Goal: Task Accomplishment & Management: Use online tool/utility

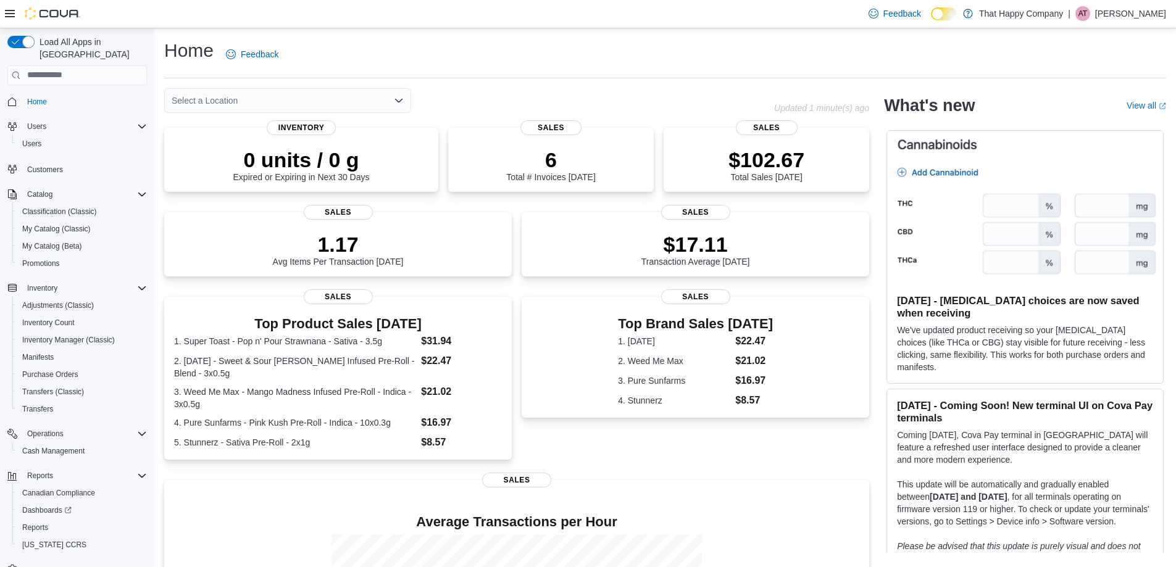
click at [787, 45] on div "Home Feedback" at bounding box center [665, 54] width 1002 height 32
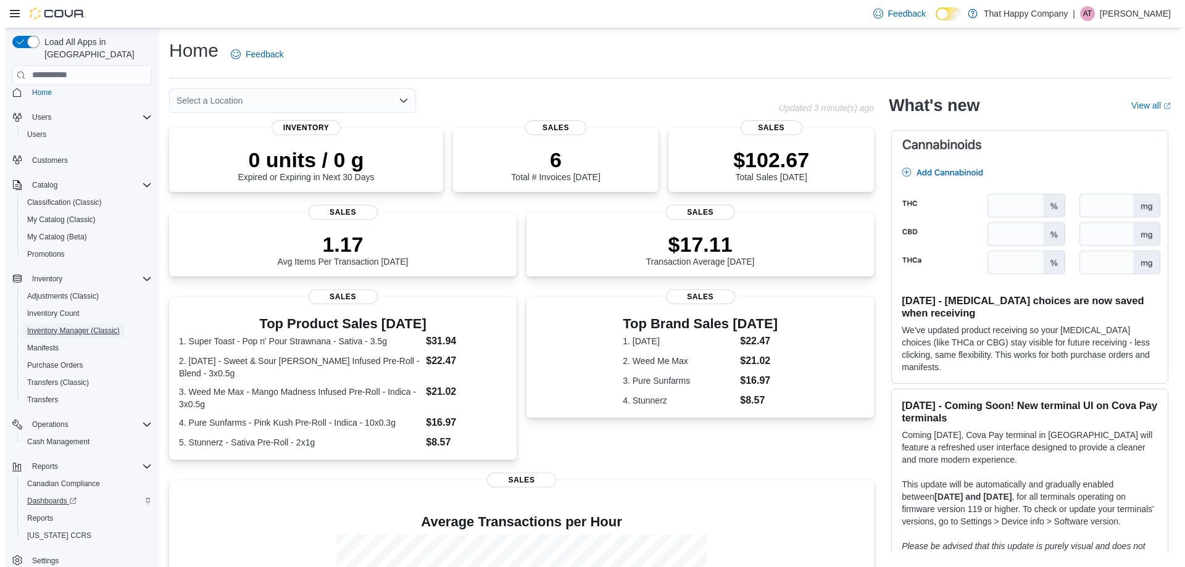
scroll to position [19, 0]
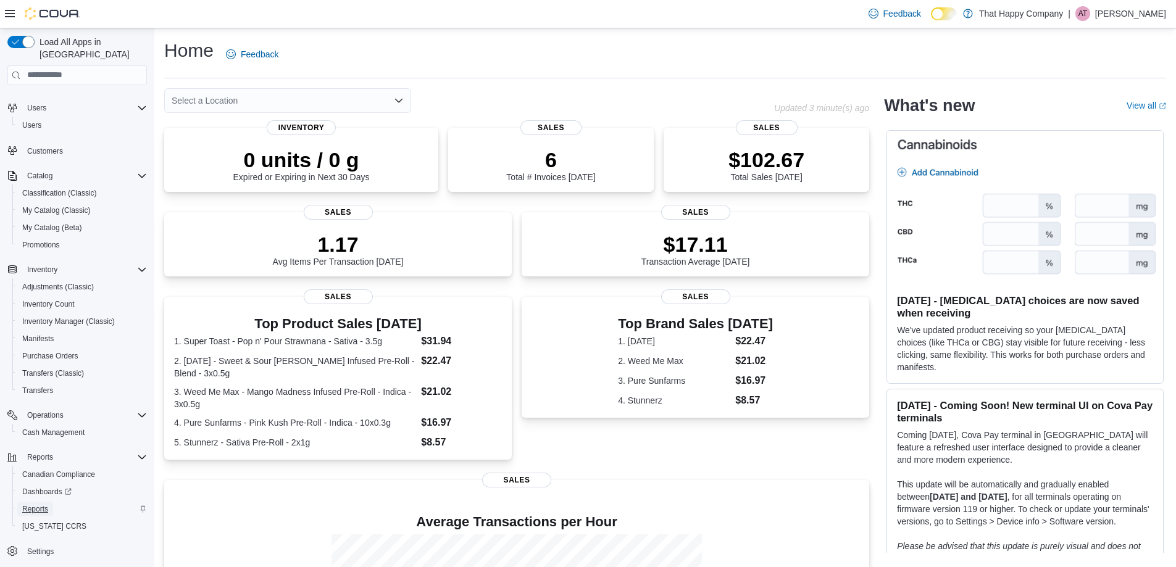
click at [35, 504] on span "Reports" at bounding box center [35, 509] width 26 height 10
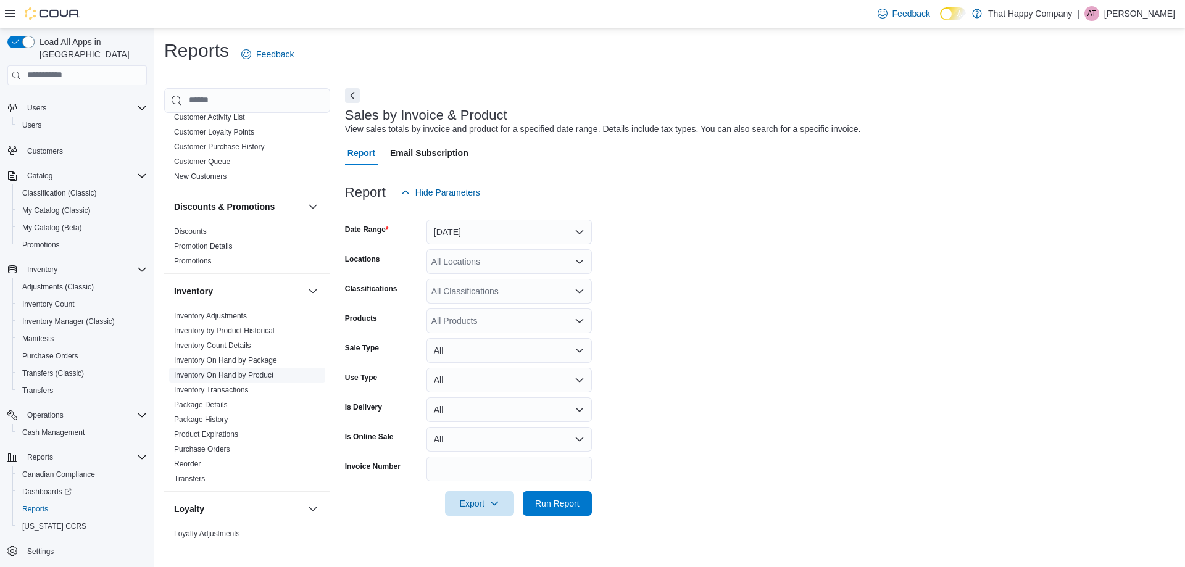
scroll to position [283, 0]
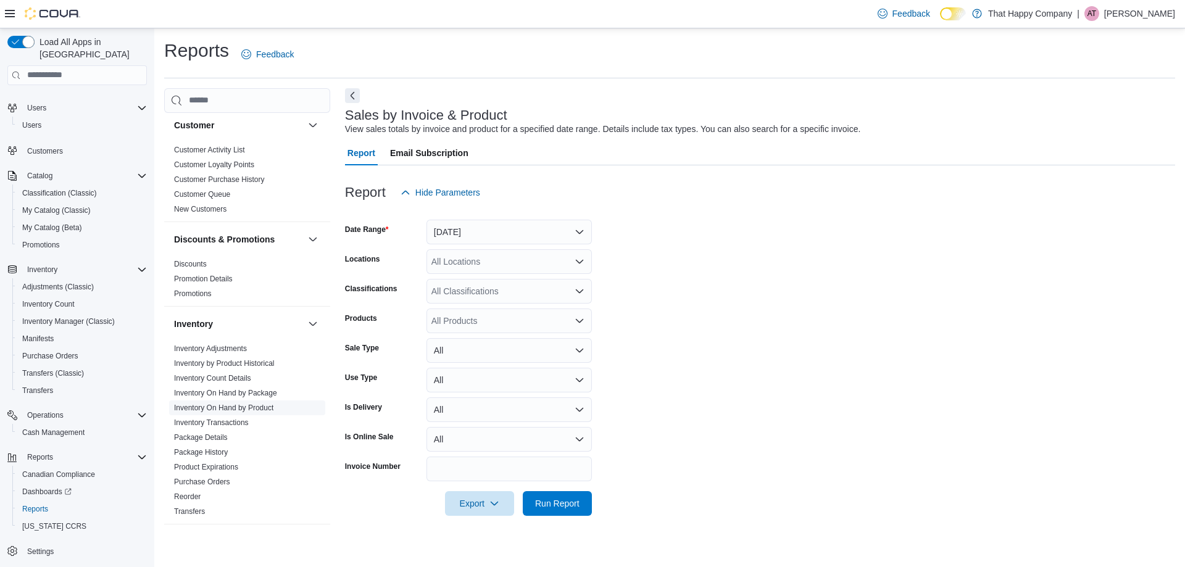
click at [238, 404] on link "Inventory On Hand by Product" at bounding box center [223, 408] width 99 height 9
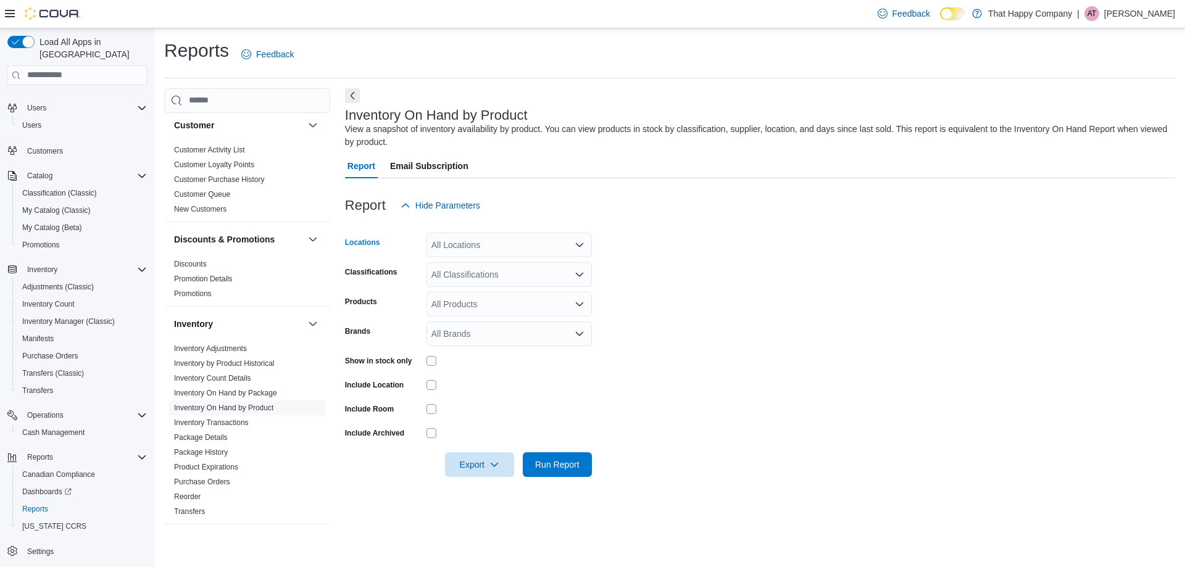
click at [472, 248] on div "All Locations" at bounding box center [509, 245] width 165 height 25
click at [475, 299] on span "[GEOGRAPHIC_DATA]" at bounding box center [498, 302] width 90 height 12
click at [638, 263] on form "Locations [GEOGRAPHIC_DATA] N Combo box. Selected. [STREET_ADDRESS] N. Press Ba…" at bounding box center [760, 347] width 830 height 259
click at [528, 267] on div "All Classifications" at bounding box center [509, 274] width 165 height 25
drag, startPoint x: 630, startPoint y: 259, endPoint x: 546, endPoint y: 277, distance: 85.4
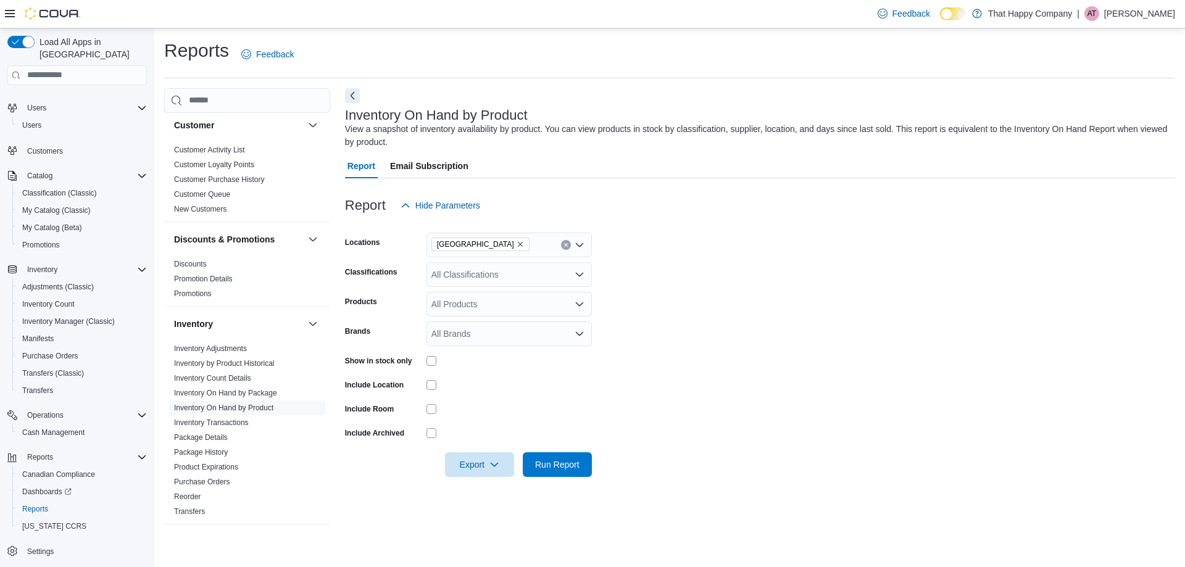
click at [628, 259] on form "Locations [GEOGRAPHIC_DATA] N Classifications All Classifications Products All …" at bounding box center [760, 347] width 830 height 259
click at [496, 310] on div "All Products" at bounding box center [509, 304] width 165 height 25
click at [506, 320] on span "Type 3 or more characters" at bounding box center [509, 325] width 151 height 12
drag, startPoint x: 667, startPoint y: 267, endPoint x: 622, endPoint y: 273, distance: 44.8
click at [666, 267] on form "Locations [GEOGRAPHIC_DATA] N Classifications All Classifications Products All …" at bounding box center [760, 347] width 830 height 259
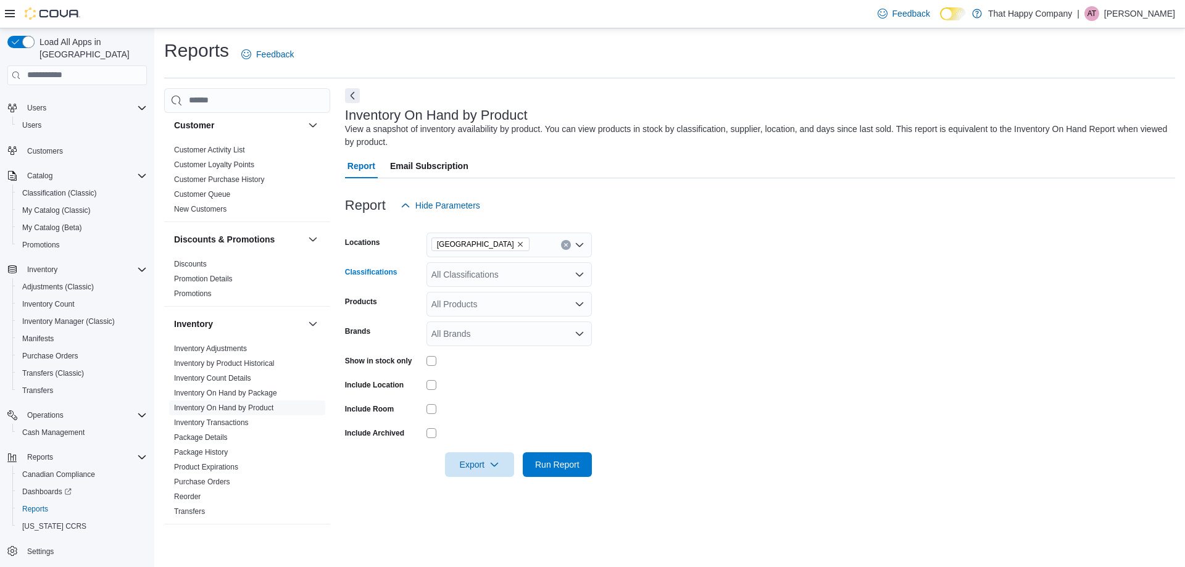
click at [449, 277] on div "All Classifications" at bounding box center [509, 274] width 165 height 25
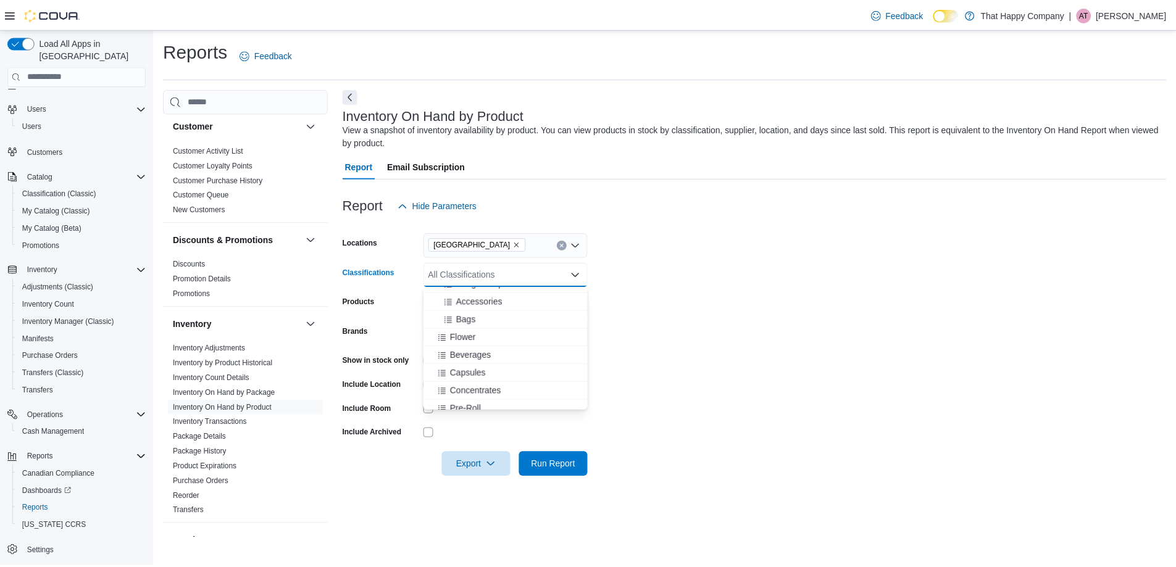
scroll to position [123, 0]
click at [473, 320] on span "Flower" at bounding box center [466, 315] width 26 height 12
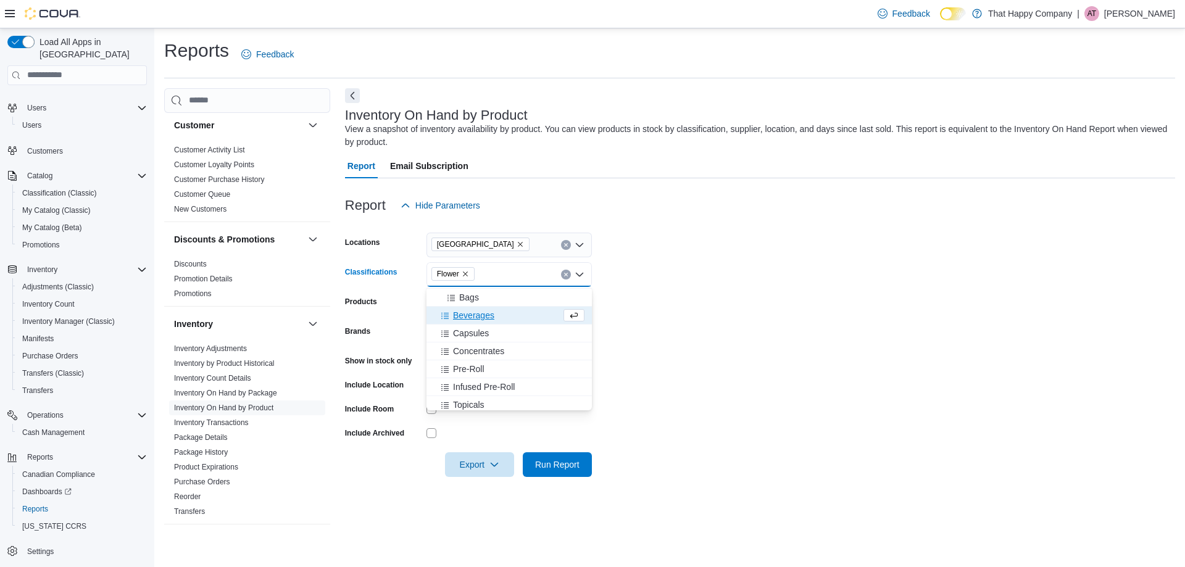
click at [473, 320] on span "Beverages" at bounding box center [473, 315] width 41 height 12
click at [473, 320] on span "Capsules" at bounding box center [471, 315] width 36 height 12
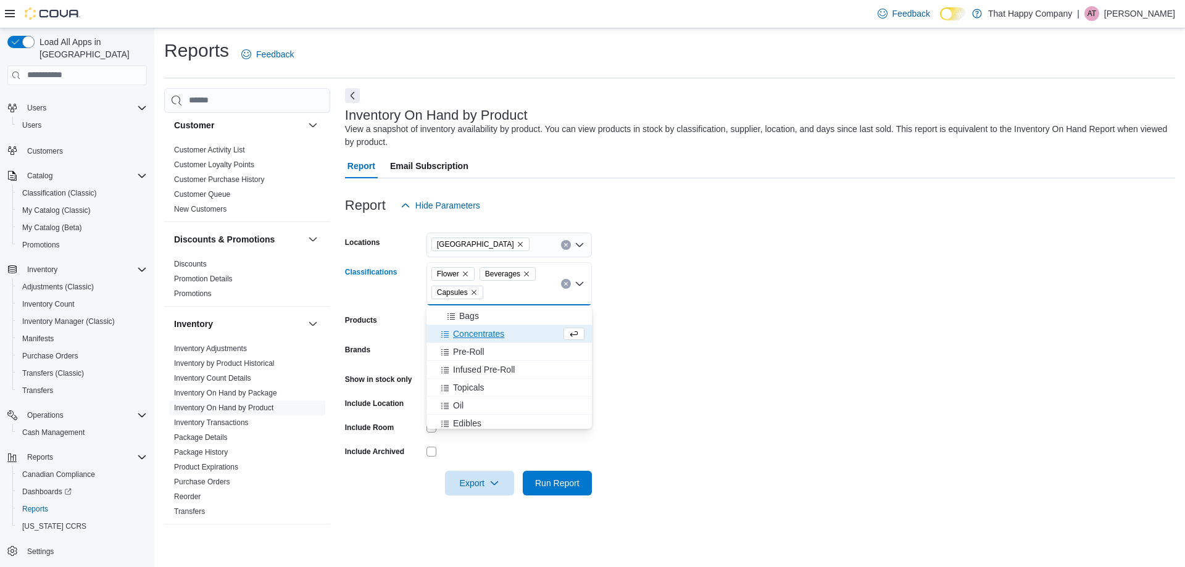
click at [473, 338] on span "Concentrates" at bounding box center [478, 334] width 51 height 12
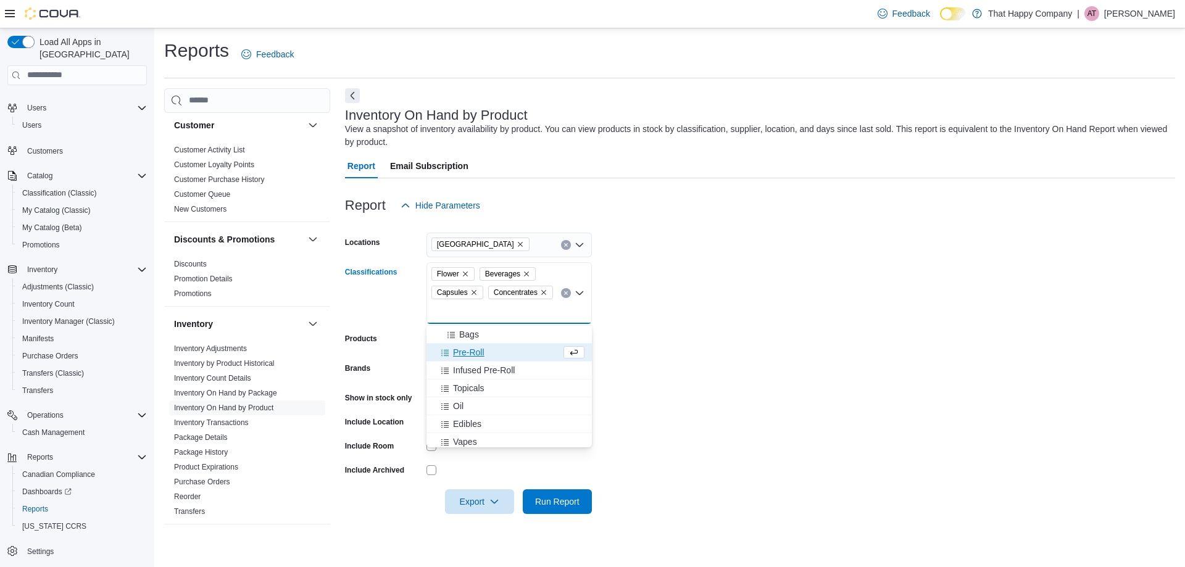
click at [473, 351] on span "Pre-Roll" at bounding box center [468, 352] width 31 height 12
click at [478, 352] on span "Infused Pre-Roll" at bounding box center [484, 352] width 62 height 12
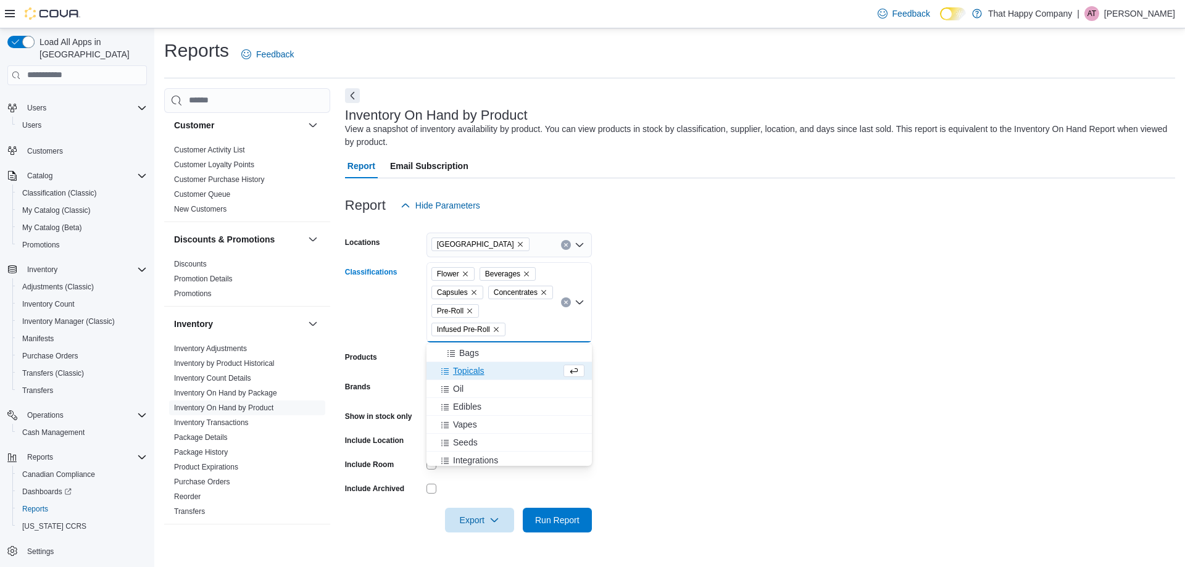
click at [478, 374] on span "Topicals" at bounding box center [468, 371] width 31 height 12
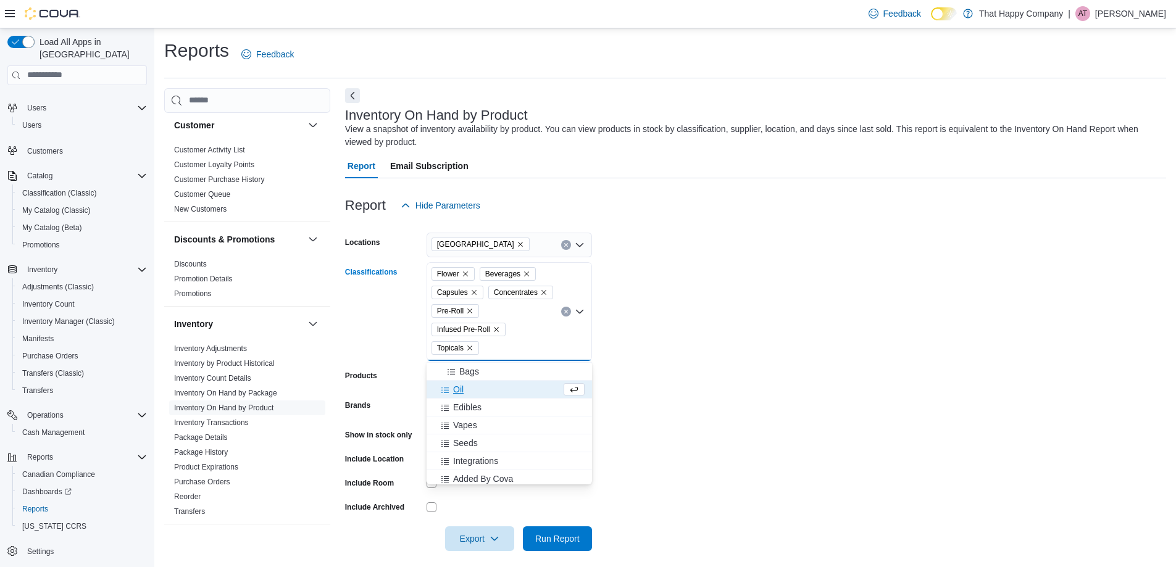
click at [471, 391] on div "Oil" at bounding box center [497, 389] width 127 height 12
click at [465, 403] on span "Edibles" at bounding box center [467, 404] width 28 height 12
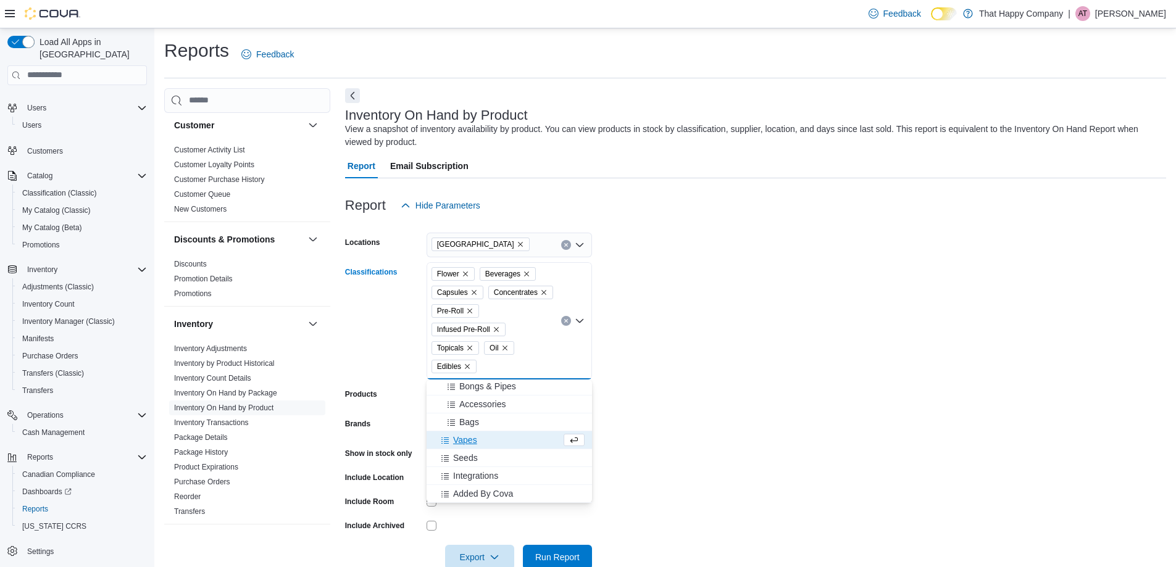
click at [467, 442] on span "Vapes" at bounding box center [465, 440] width 24 height 12
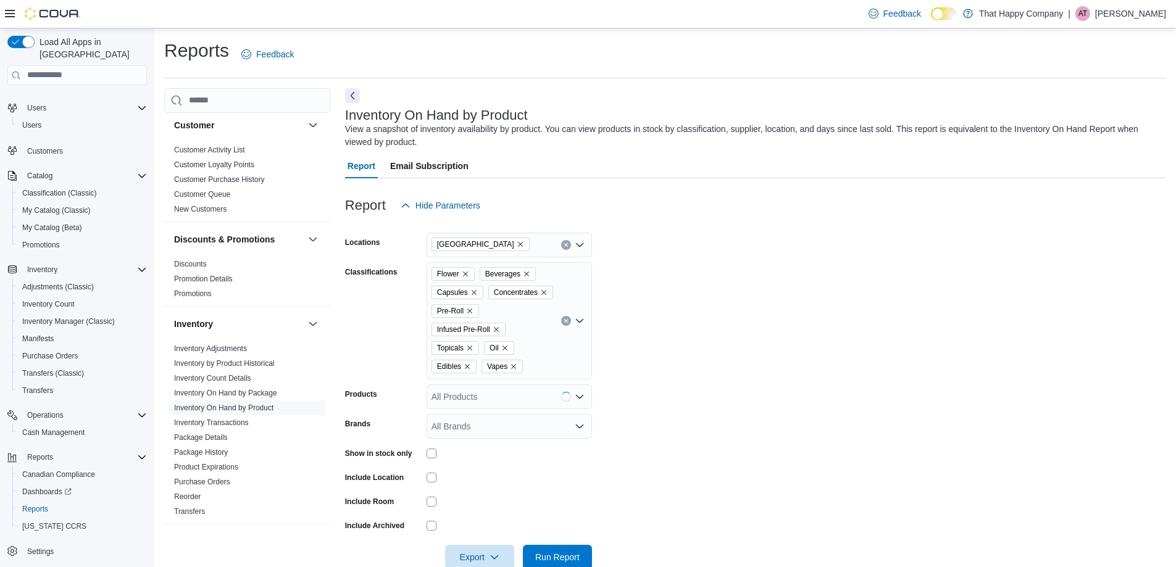
click at [679, 361] on form "Locations [GEOGRAPHIC_DATA] N Classifications Flower Beverages Capsules Concent…" at bounding box center [755, 394] width 821 height 352
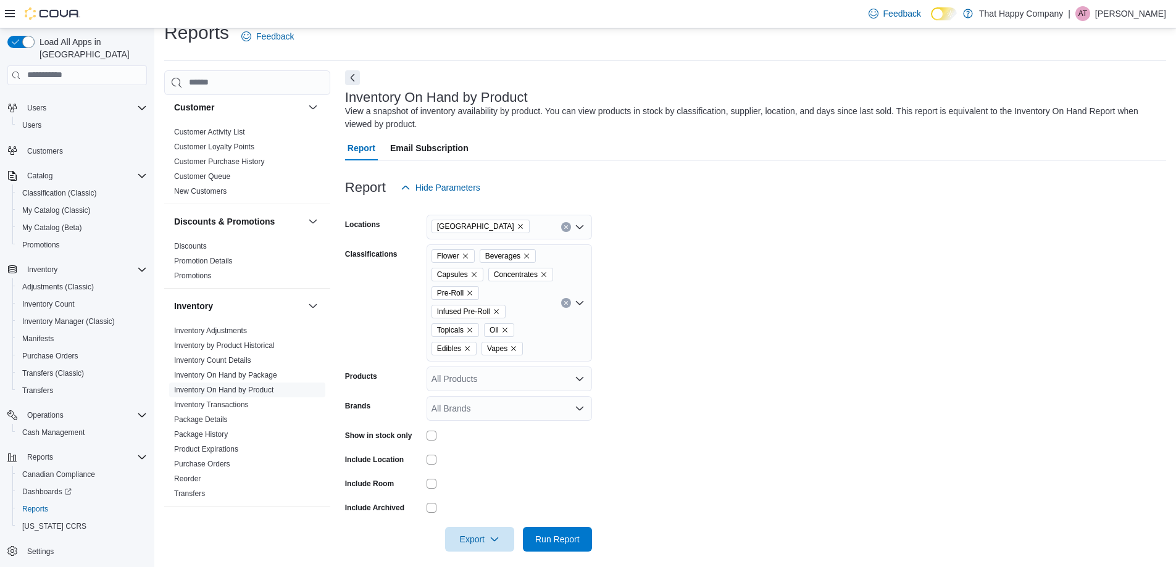
scroll to position [27, 0]
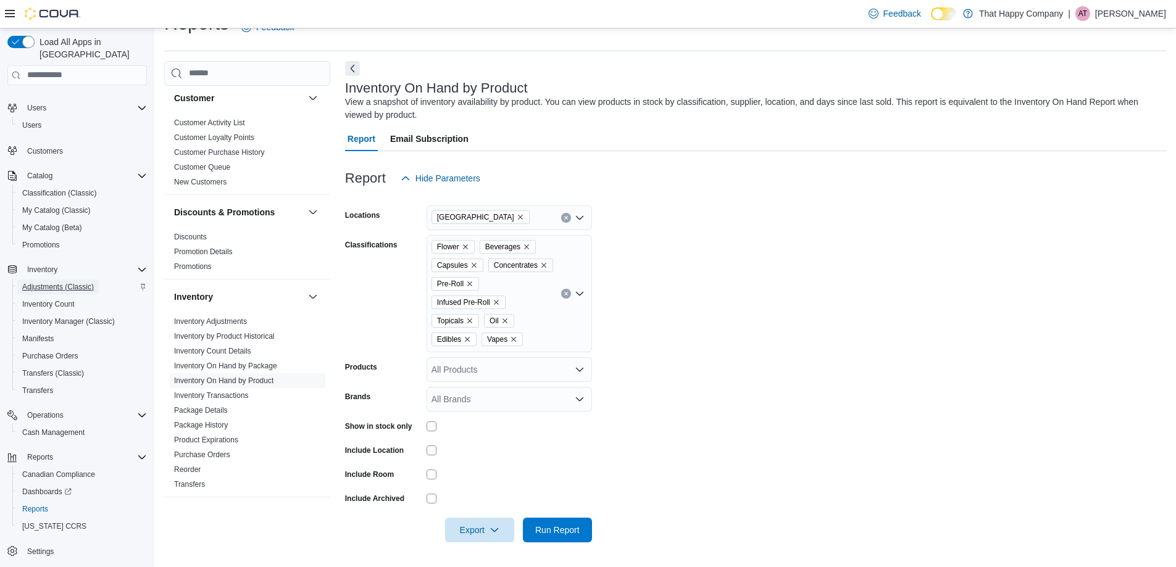
click at [74, 282] on span "Adjustments (Classic)" at bounding box center [58, 287] width 72 height 10
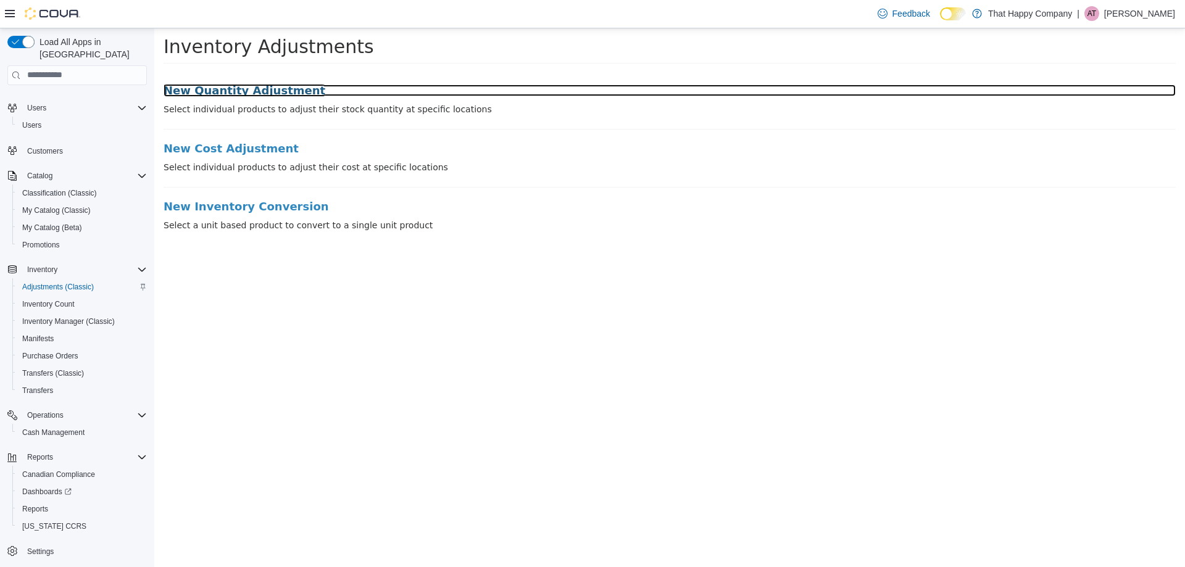
click at [230, 90] on h3 "New Quantity Adjustment" at bounding box center [670, 90] width 1012 height 12
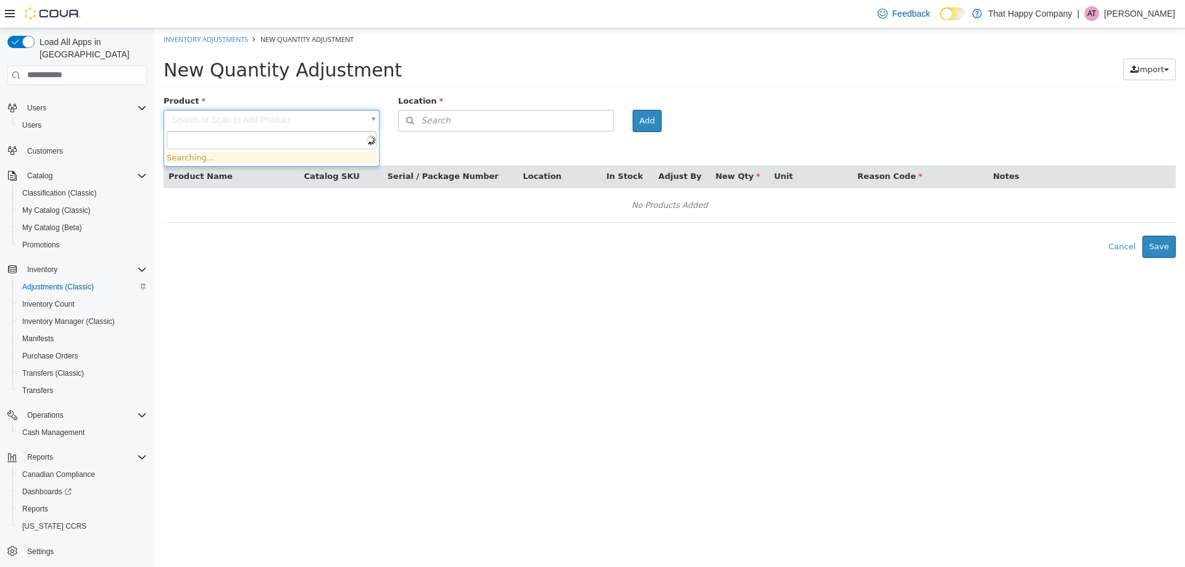
click at [337, 115] on body "× Inventory Adjustments New Quantity Adjustment New Quantity Adjustment Import …" at bounding box center [669, 143] width 1031 height 230
click at [296, 136] on input "text" at bounding box center [272, 139] width 210 height 19
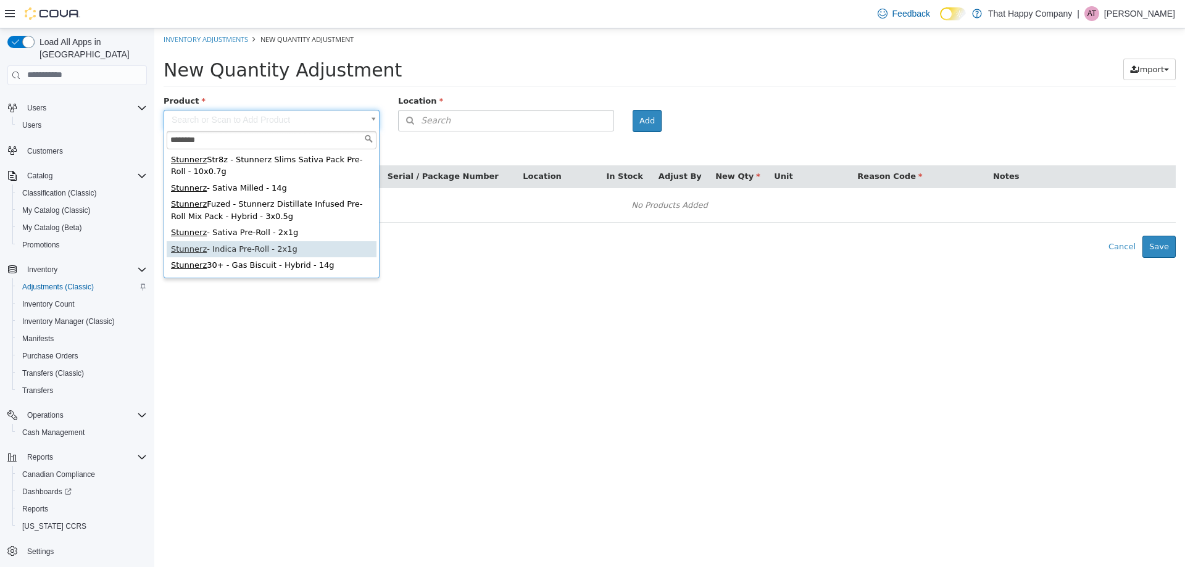
type input "********"
type input "**********"
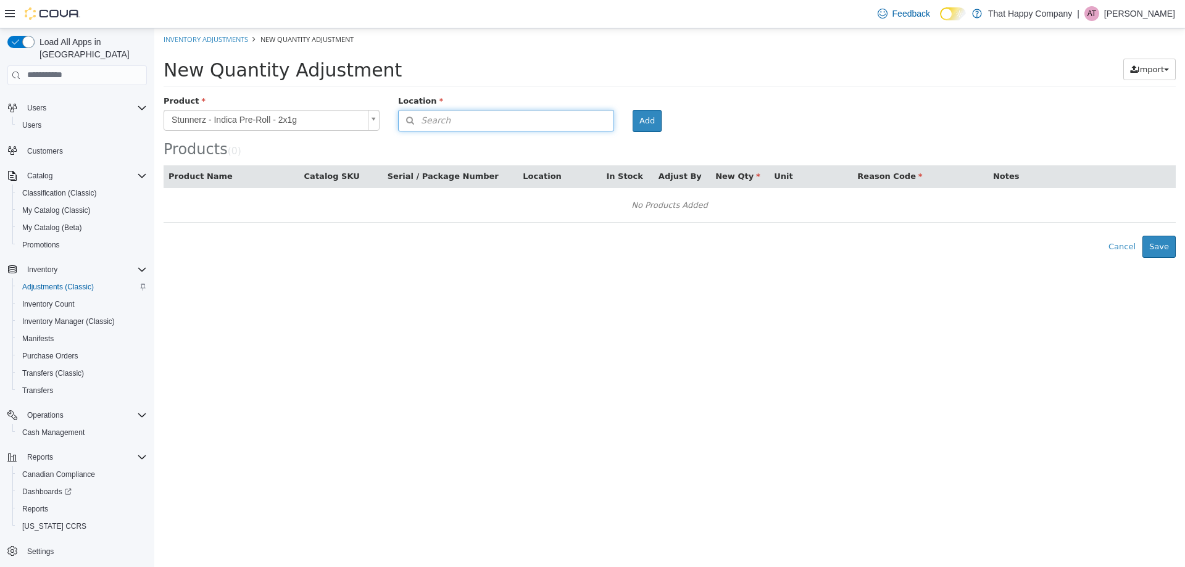
click at [443, 123] on span "Search" at bounding box center [425, 120] width 52 height 13
click at [583, 141] on span "or browse" at bounding box center [583, 141] width 60 height 21
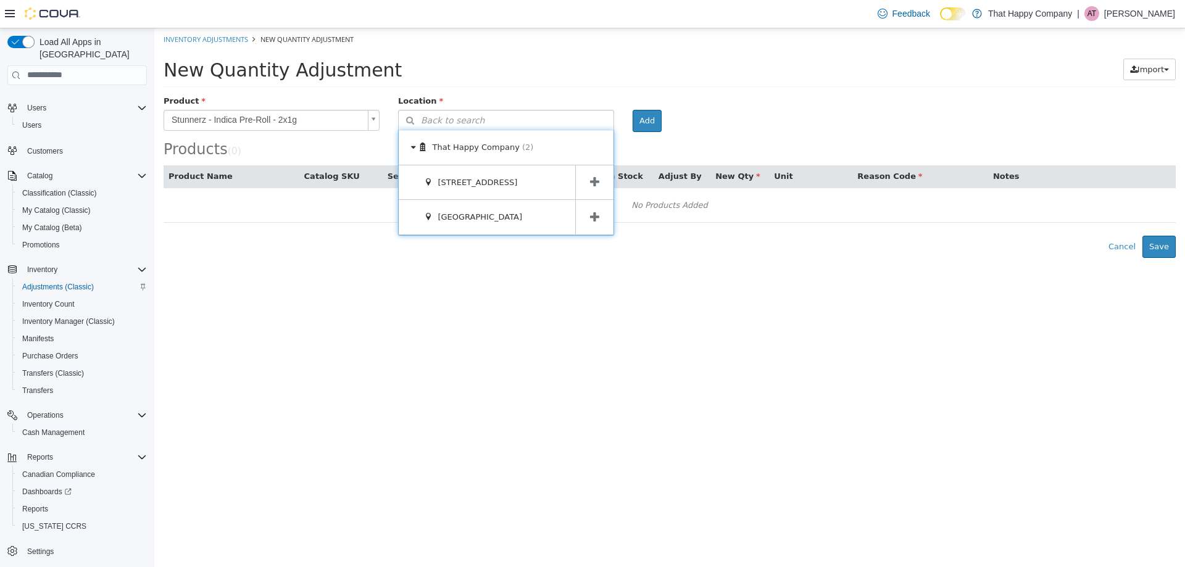
click at [602, 221] on span at bounding box center [594, 216] width 38 height 35
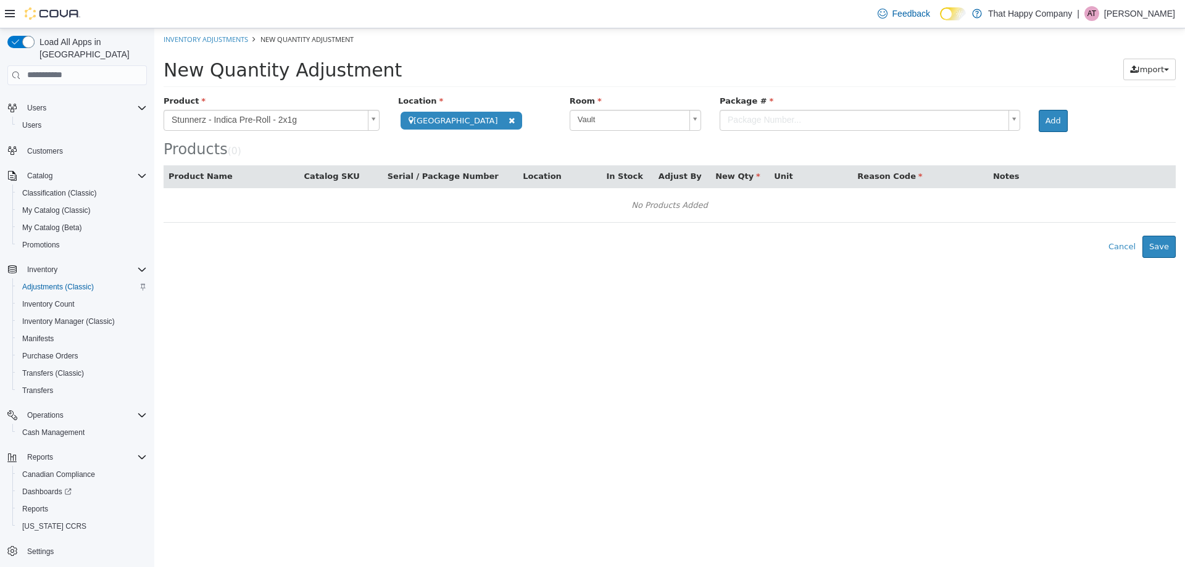
click at [649, 117] on body "**********" at bounding box center [669, 143] width 1031 height 230
click at [646, 83] on body "**********" at bounding box center [669, 143] width 1031 height 230
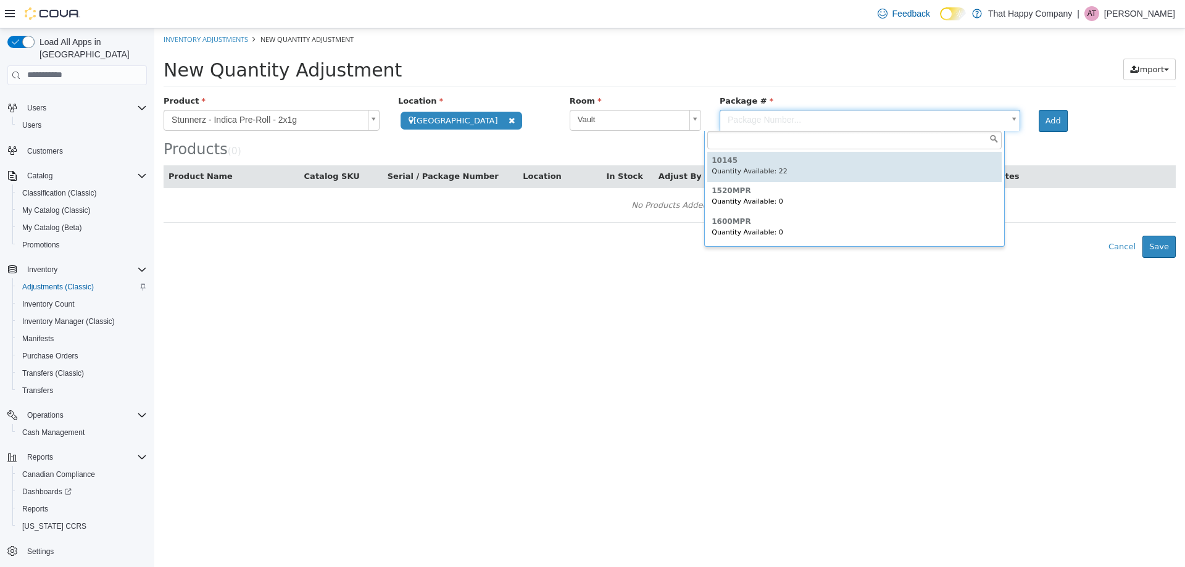
click at [765, 120] on body "**********" at bounding box center [669, 143] width 1031 height 230
type input "*****"
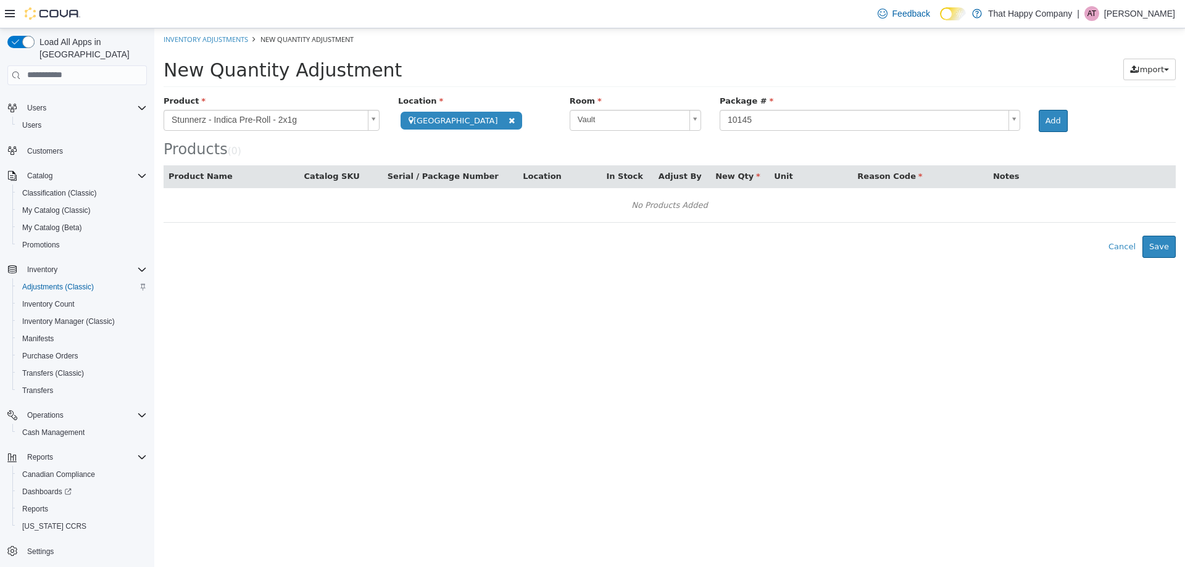
click at [699, 150] on div "Products ( 0 )" at bounding box center [670, 149] width 1012 height 16
click at [751, 147] on div "Products ( 0 )" at bounding box center [670, 149] width 1012 height 16
click at [1078, 126] on div "Add" at bounding box center [1063, 120] width 66 height 22
click at [972, 118] on body "**********" at bounding box center [669, 143] width 1031 height 230
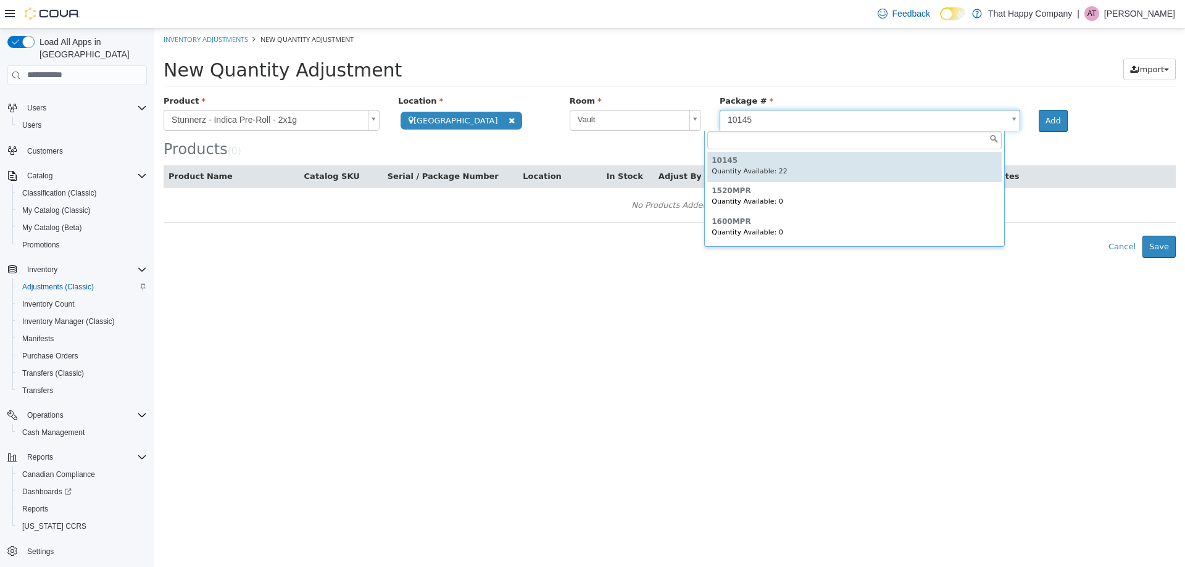
click at [880, 65] on body "**********" at bounding box center [669, 143] width 1031 height 230
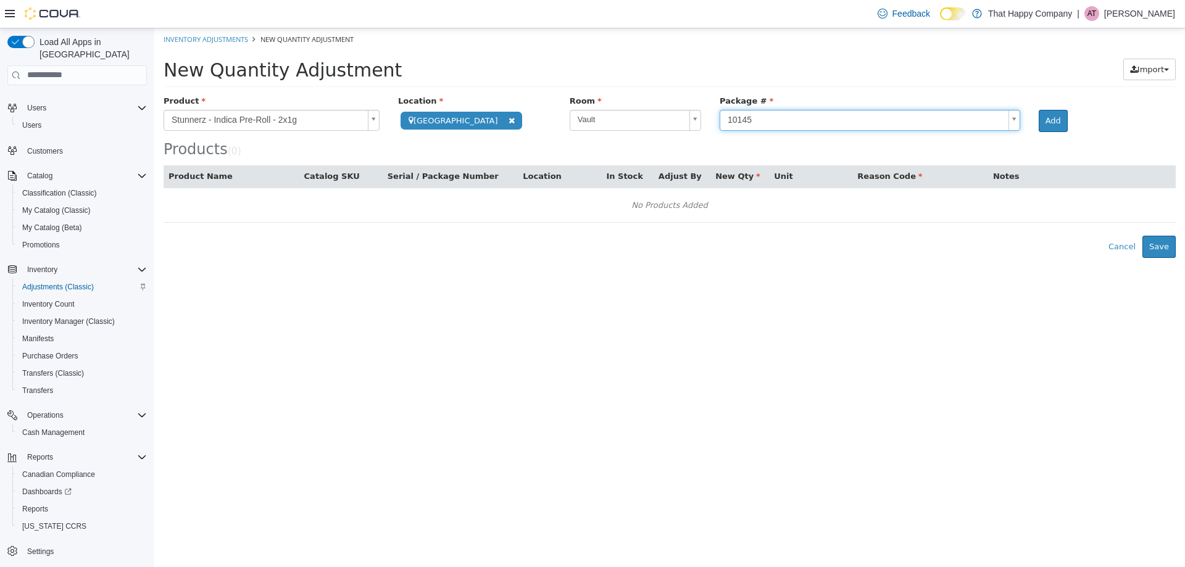
click at [760, 109] on body "**********" at bounding box center [669, 143] width 1031 height 230
click at [750, 122] on body "**********" at bounding box center [669, 143] width 1031 height 230
click at [1041, 123] on button "Add" at bounding box center [1053, 120] width 29 height 22
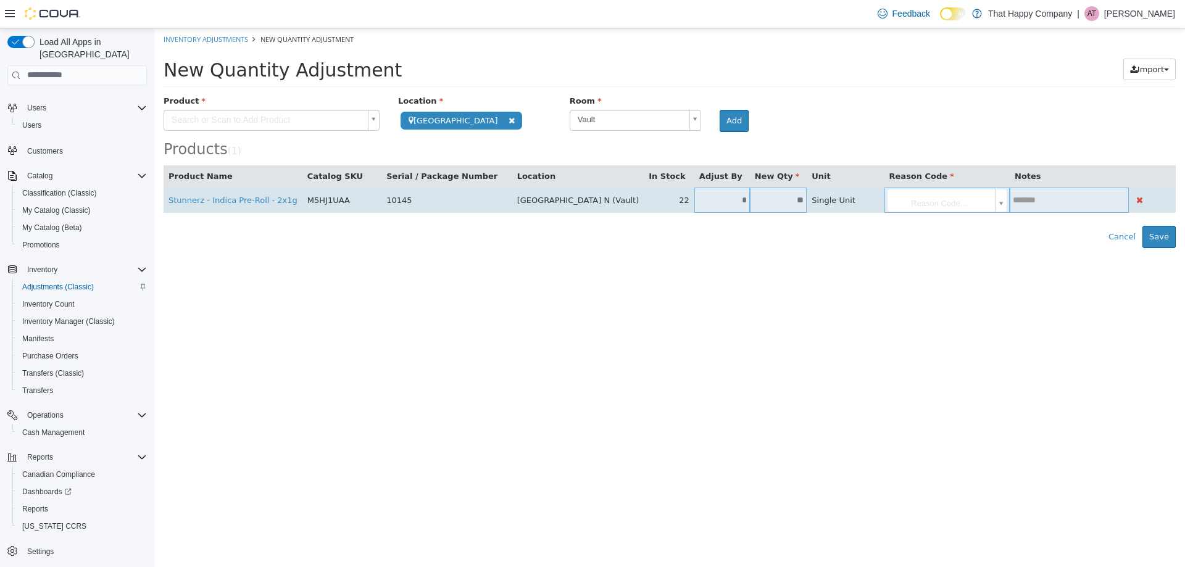
click at [755, 201] on input "**" at bounding box center [778, 199] width 57 height 9
click at [709, 202] on input "*" at bounding box center [722, 199] width 56 height 9
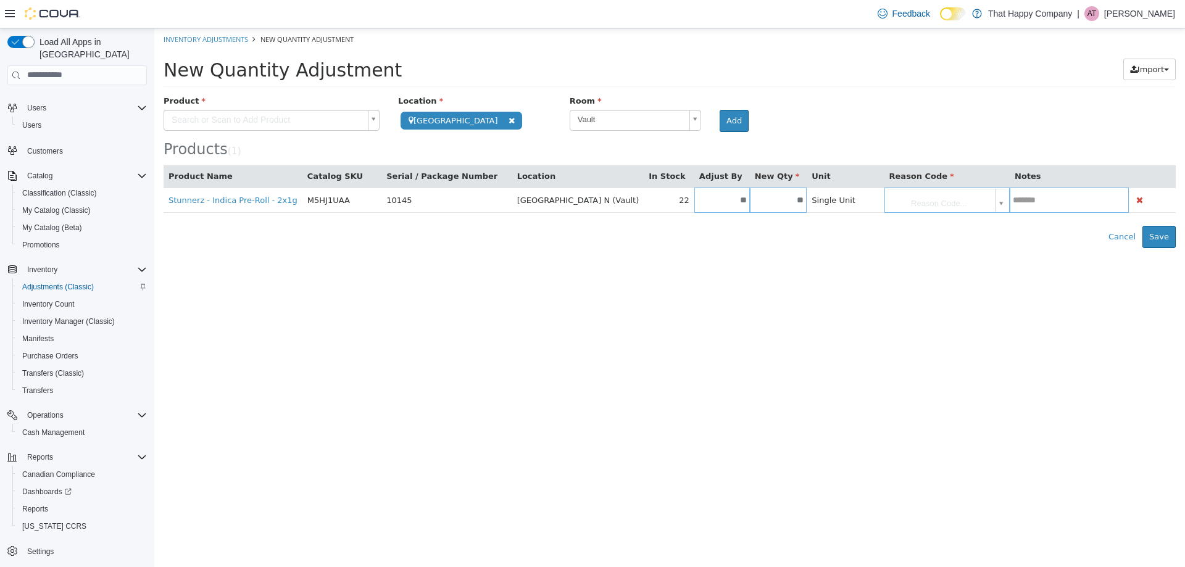
type input "**"
click at [726, 227] on div "Error saving adjustment please resolve the errors above. Cancel Save" at bounding box center [669, 236] width 1031 height 22
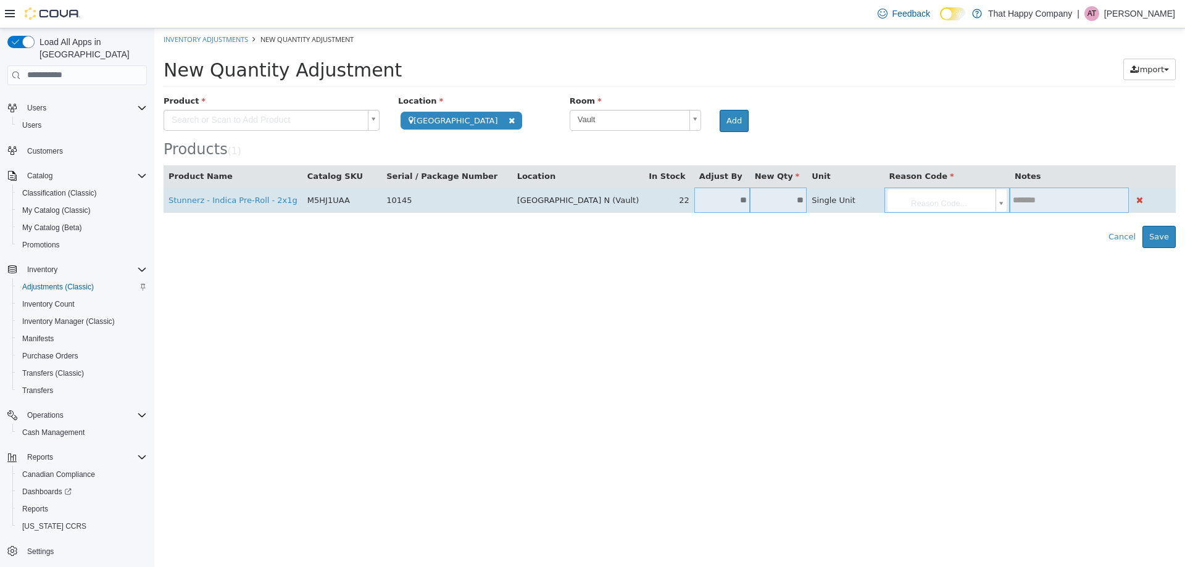
click at [878, 207] on body "**********" at bounding box center [669, 138] width 1031 height 220
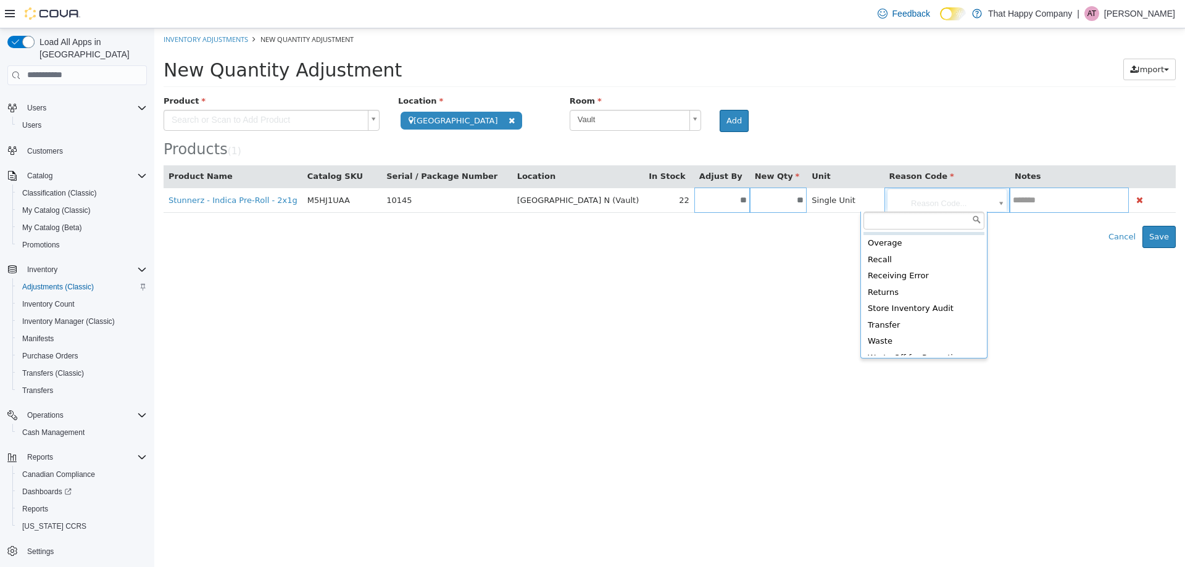
scroll to position [73, 0]
click at [788, 248] on html "**********" at bounding box center [669, 138] width 1031 height 220
click at [896, 206] on body "**********" at bounding box center [669, 138] width 1031 height 220
type input "**********"
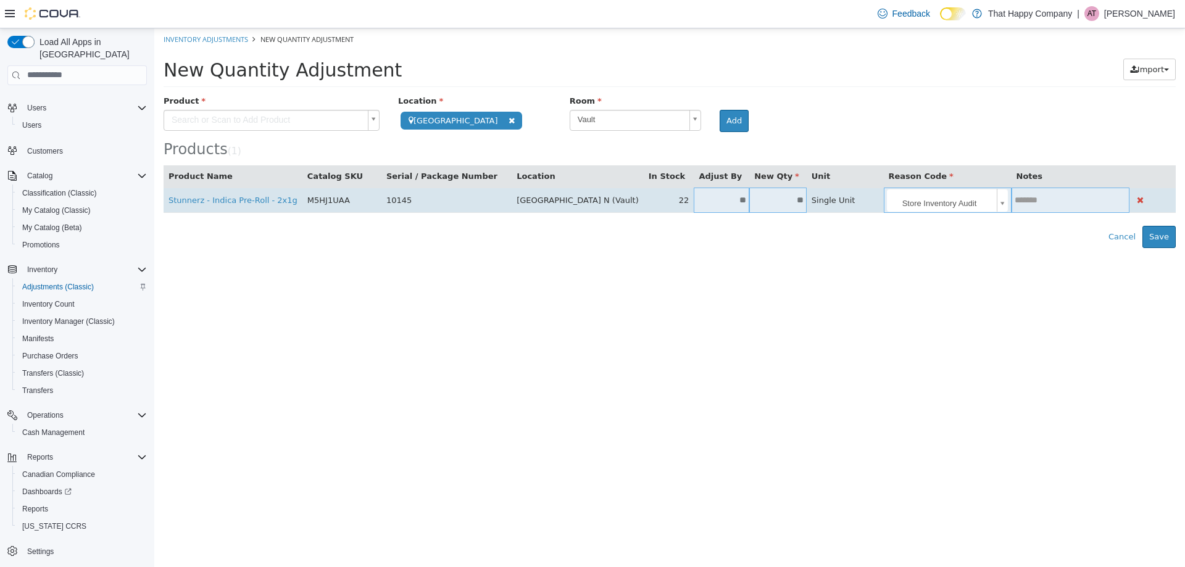
click at [1030, 195] on input "text" at bounding box center [1071, 199] width 118 height 9
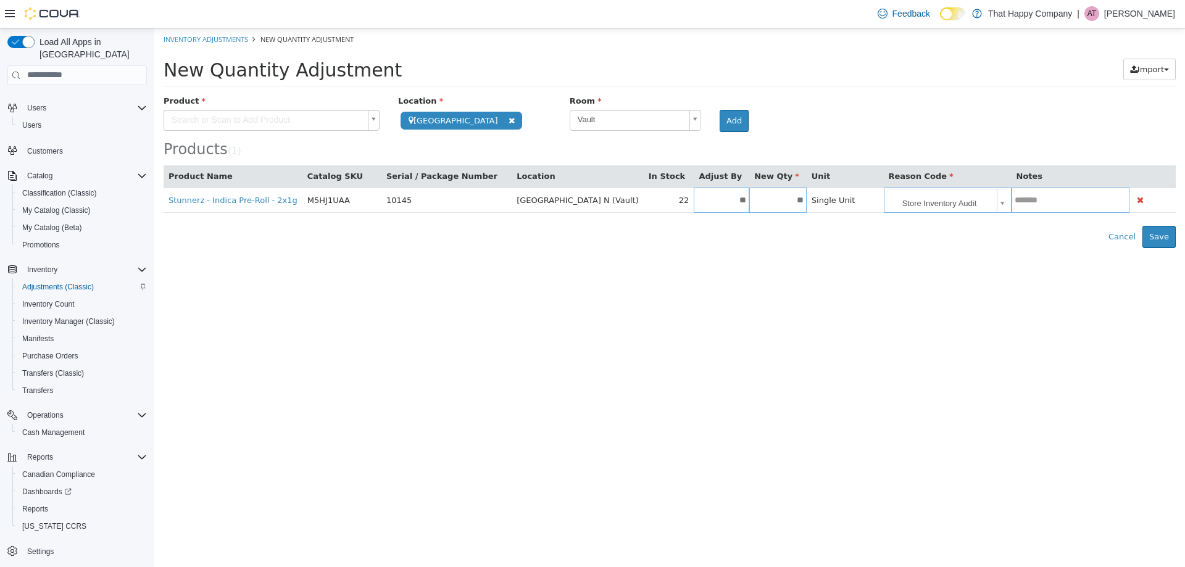
click at [976, 248] on html "**********" at bounding box center [669, 138] width 1031 height 220
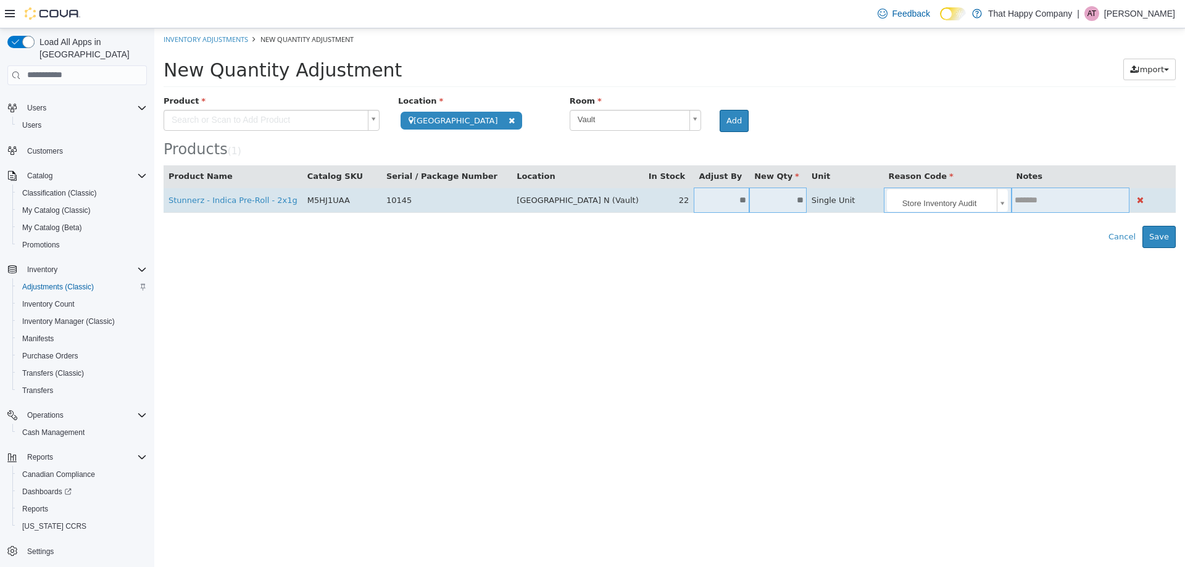
click at [1024, 201] on input "text" at bounding box center [1071, 199] width 118 height 9
click at [1030, 199] on input "text" at bounding box center [1071, 199] width 118 height 9
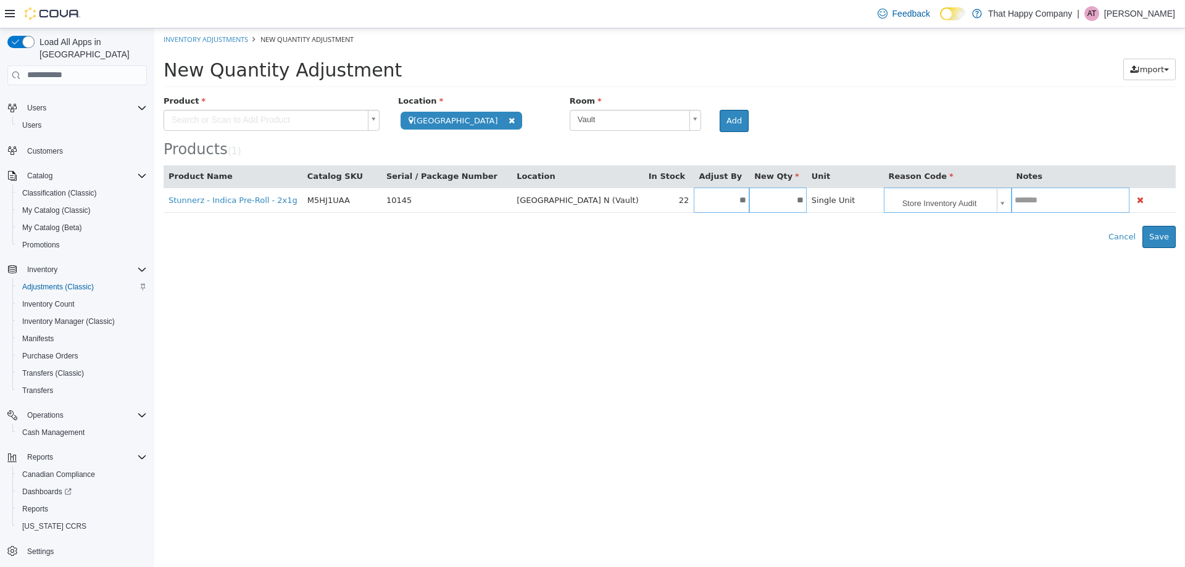
click at [1046, 141] on div "Products ( 1 )" at bounding box center [670, 149] width 1012 height 16
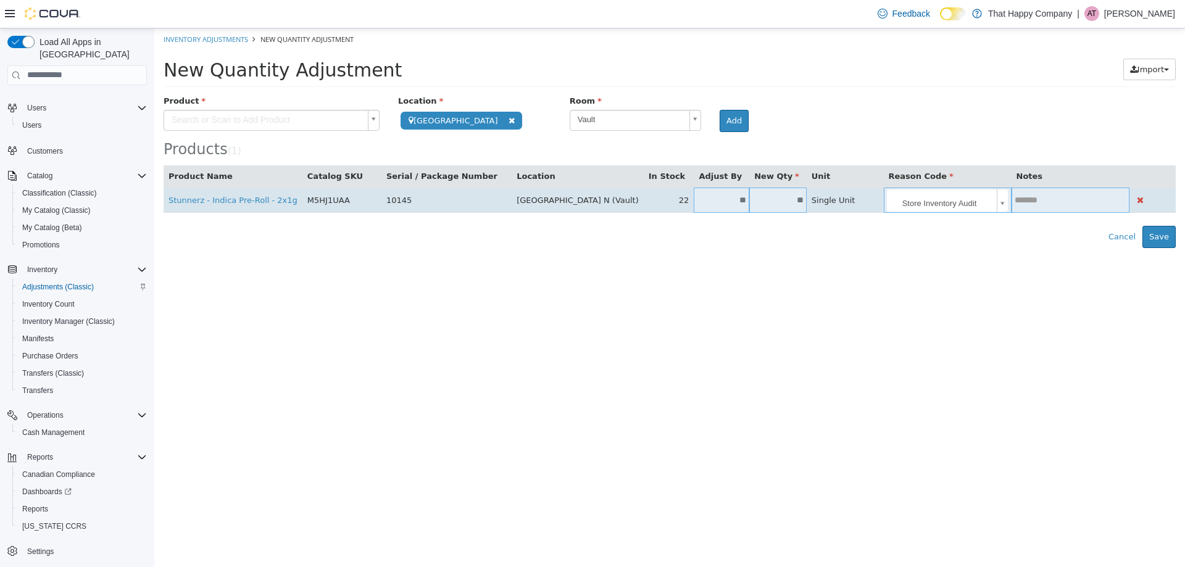
click at [1019, 198] on input "text" at bounding box center [1071, 199] width 118 height 9
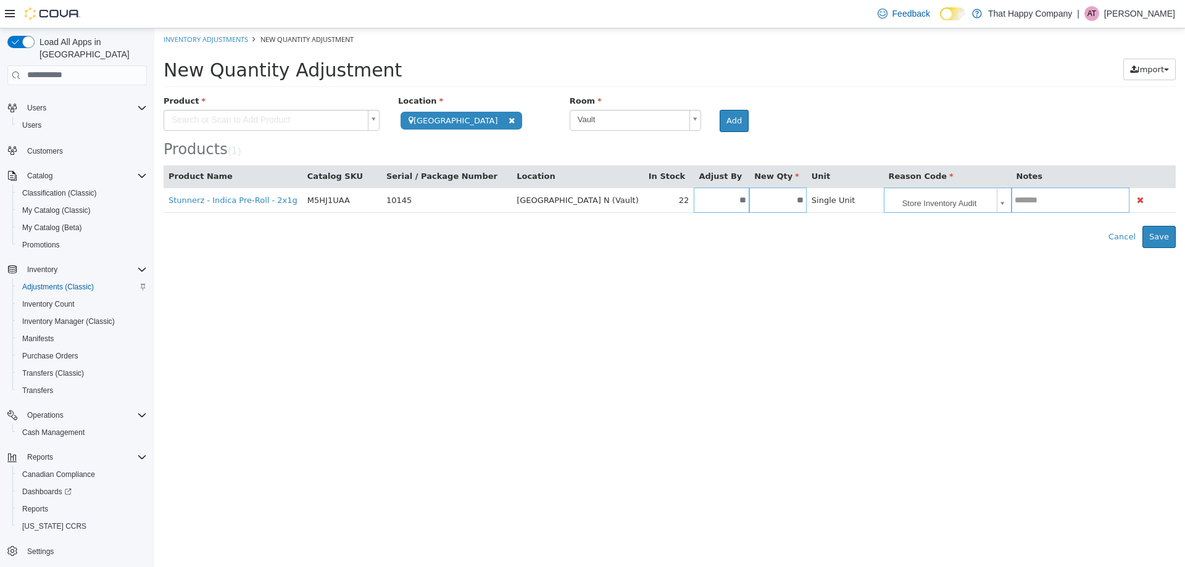
click at [997, 123] on div "Products ( 1 )" at bounding box center [670, 125] width 1012 height 63
click at [789, 146] on div "Products ( 1 )" at bounding box center [670, 149] width 1012 height 16
click at [1165, 230] on button "Save" at bounding box center [1159, 236] width 33 height 22
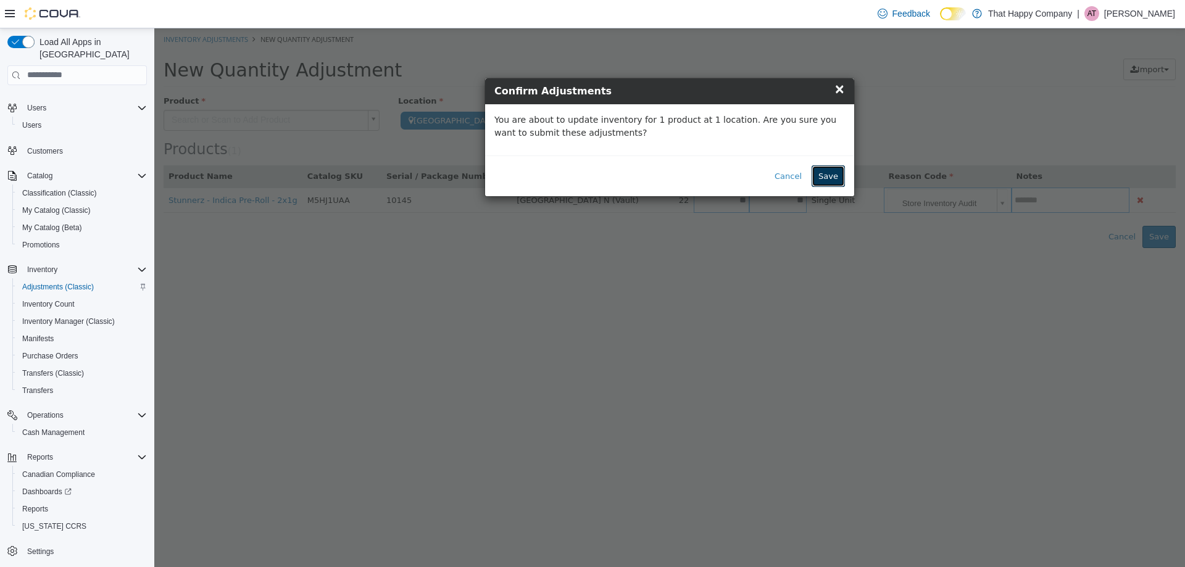
click at [826, 178] on button "Save" at bounding box center [828, 176] width 33 height 22
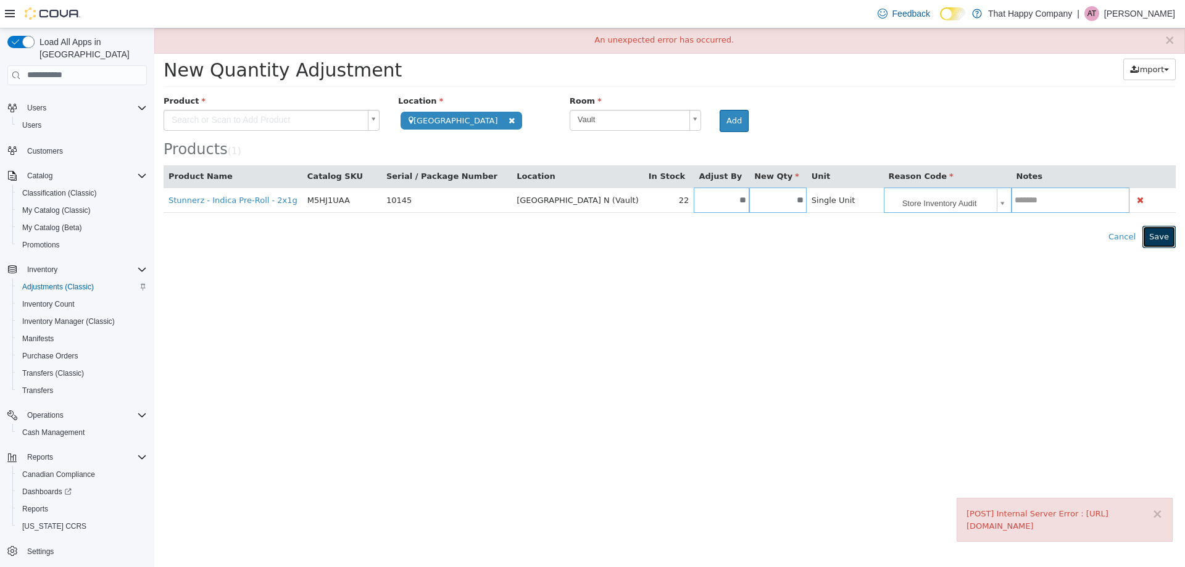
click at [1165, 234] on button "Save" at bounding box center [1159, 236] width 33 height 22
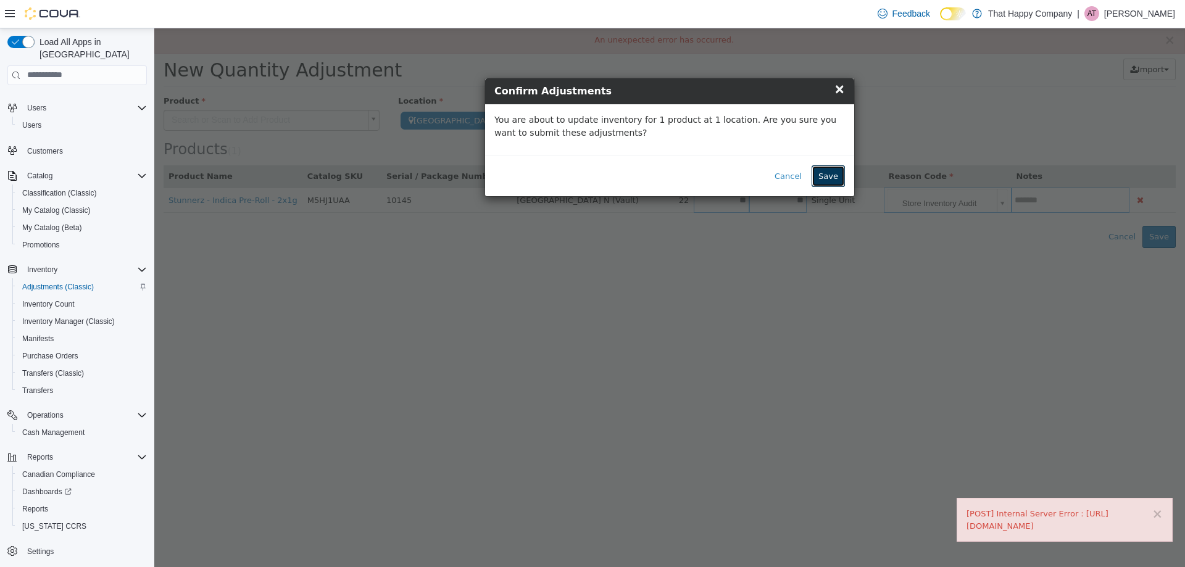
click at [827, 173] on button "Save" at bounding box center [828, 176] width 33 height 22
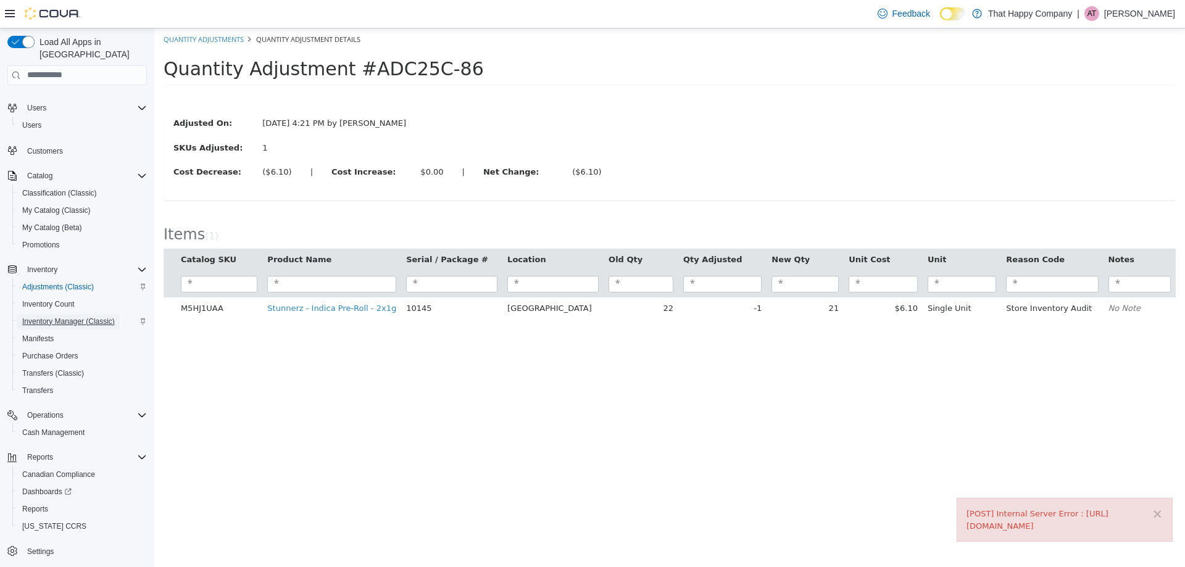
click at [52, 317] on span "Inventory Manager (Classic)" at bounding box center [68, 322] width 93 height 10
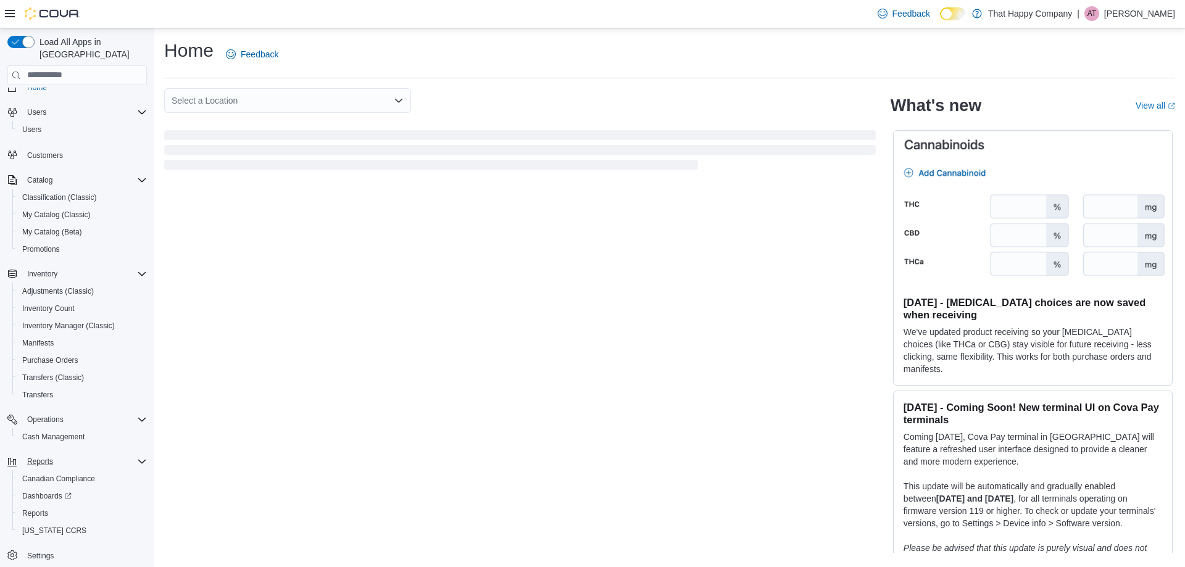
scroll to position [19, 0]
click at [36, 504] on span "Reports" at bounding box center [35, 509] width 26 height 10
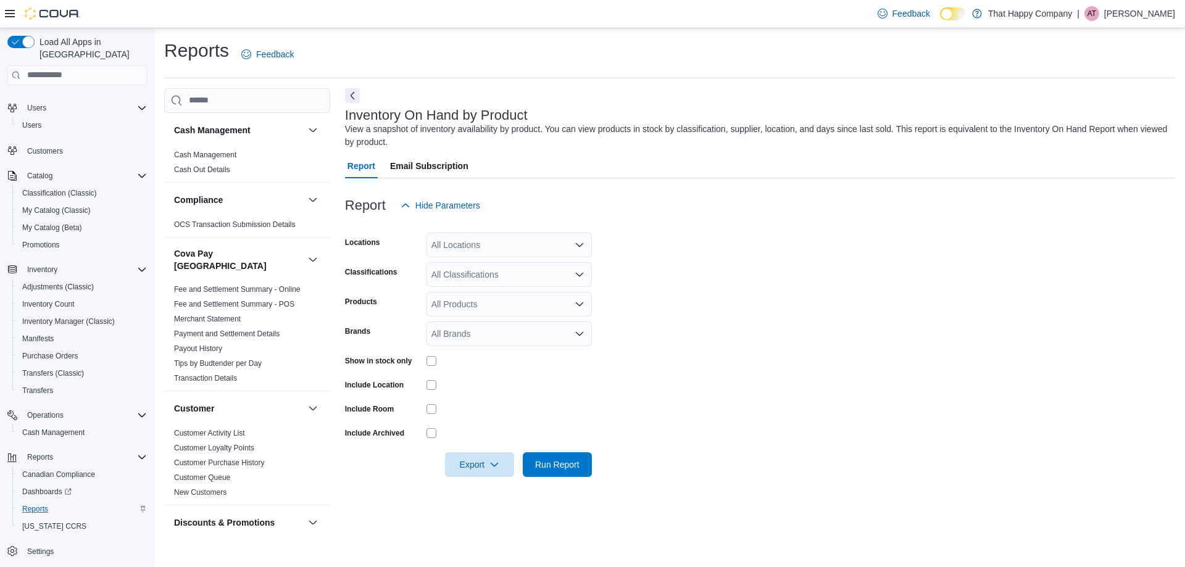
click at [473, 304] on div "All Products" at bounding box center [509, 304] width 165 height 25
drag, startPoint x: 704, startPoint y: 289, endPoint x: 691, endPoint y: 290, distance: 13.0
click at [701, 289] on form "Locations All Locations Classifications All Classifications Products All Produc…" at bounding box center [760, 347] width 830 height 259
click at [522, 242] on div "All Locations" at bounding box center [509, 245] width 165 height 25
click at [494, 301] on span "[GEOGRAPHIC_DATA]" at bounding box center [498, 302] width 90 height 12
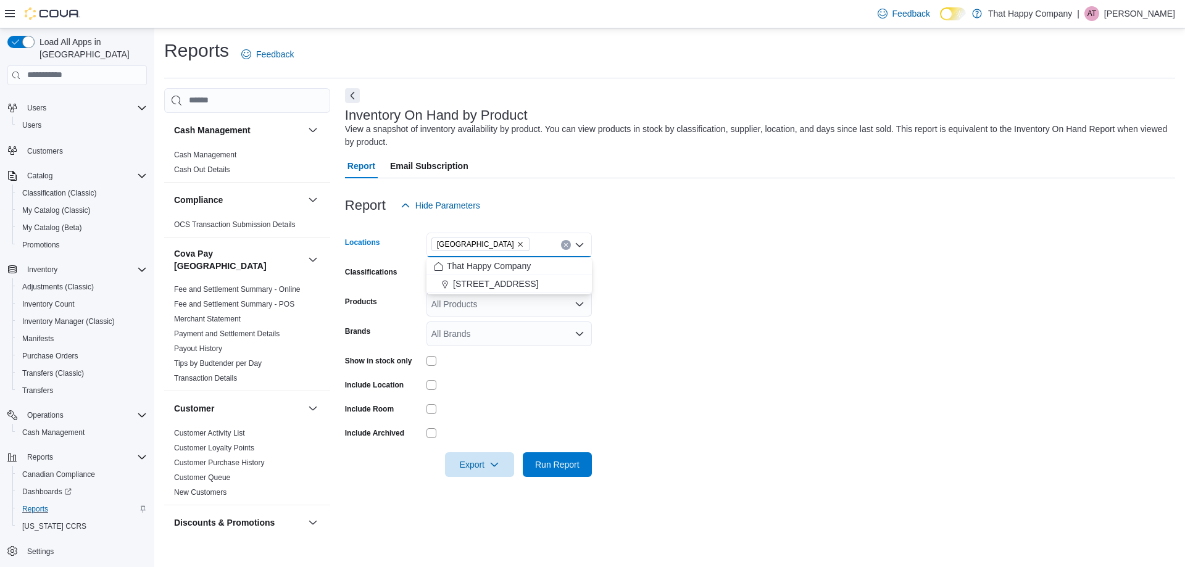
click at [654, 259] on form "Locations [GEOGRAPHIC_DATA] N Combo box. Selected. [STREET_ADDRESS] N. Press Ba…" at bounding box center [760, 347] width 830 height 259
click at [522, 276] on div "All Classifications" at bounding box center [509, 274] width 165 height 25
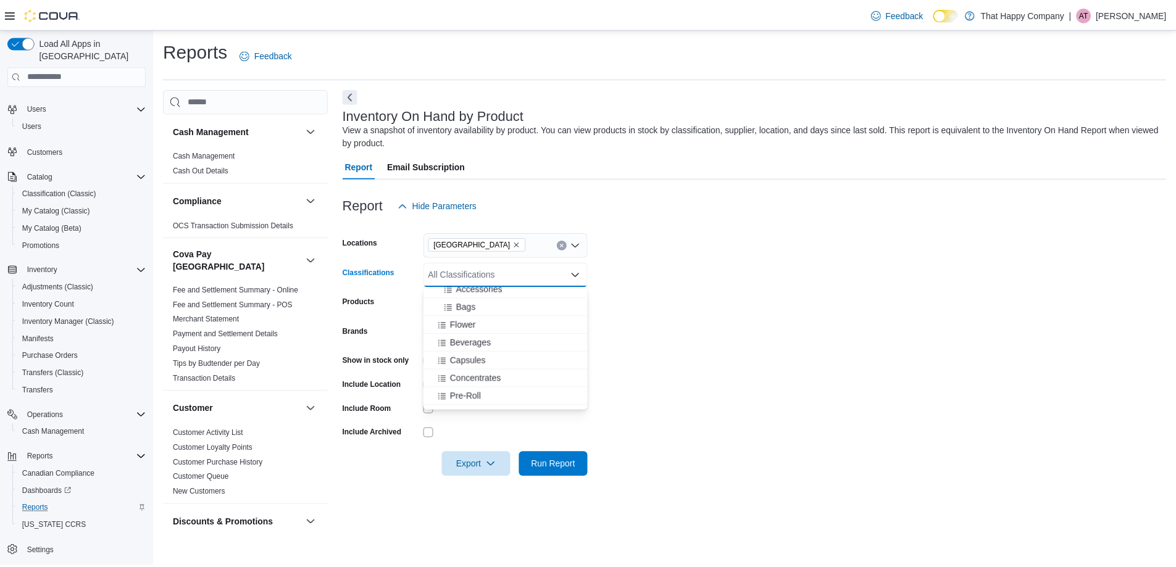
scroll to position [123, 0]
click at [474, 315] on span "Flower" at bounding box center [466, 315] width 26 height 12
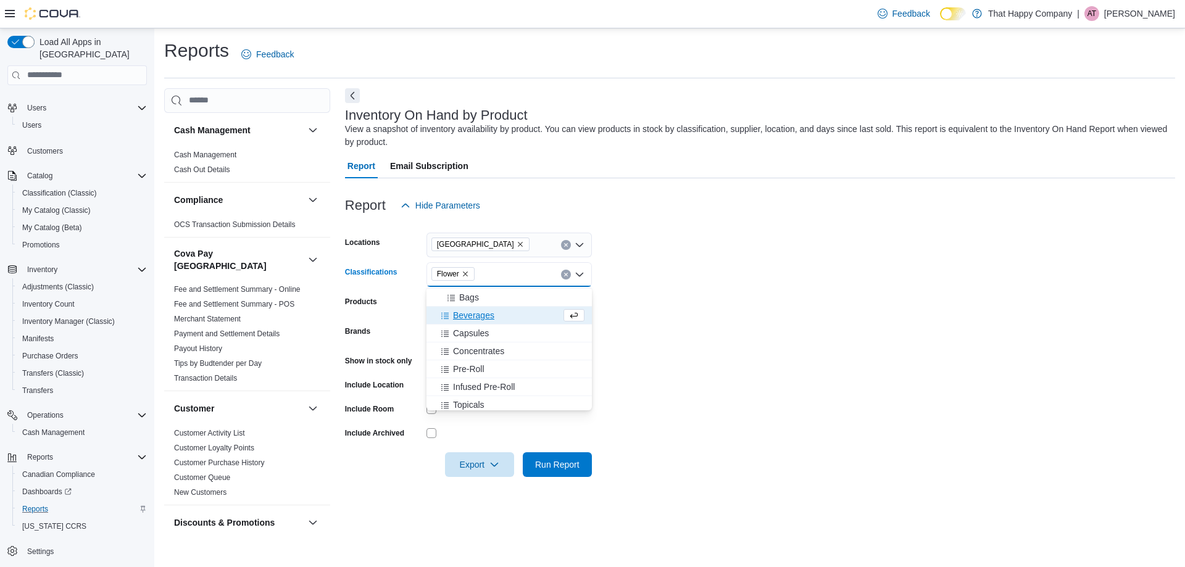
click at [474, 315] on span "Beverages" at bounding box center [473, 315] width 41 height 12
click at [474, 315] on span "Capsules" at bounding box center [471, 315] width 36 height 12
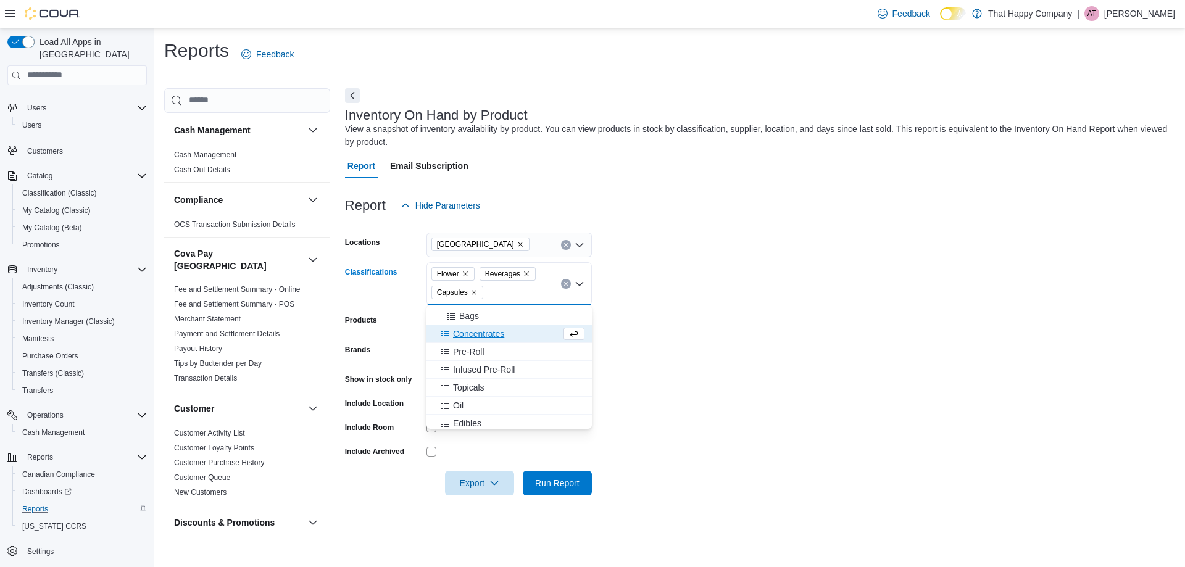
click at [472, 333] on span "Concentrates" at bounding box center [478, 334] width 51 height 12
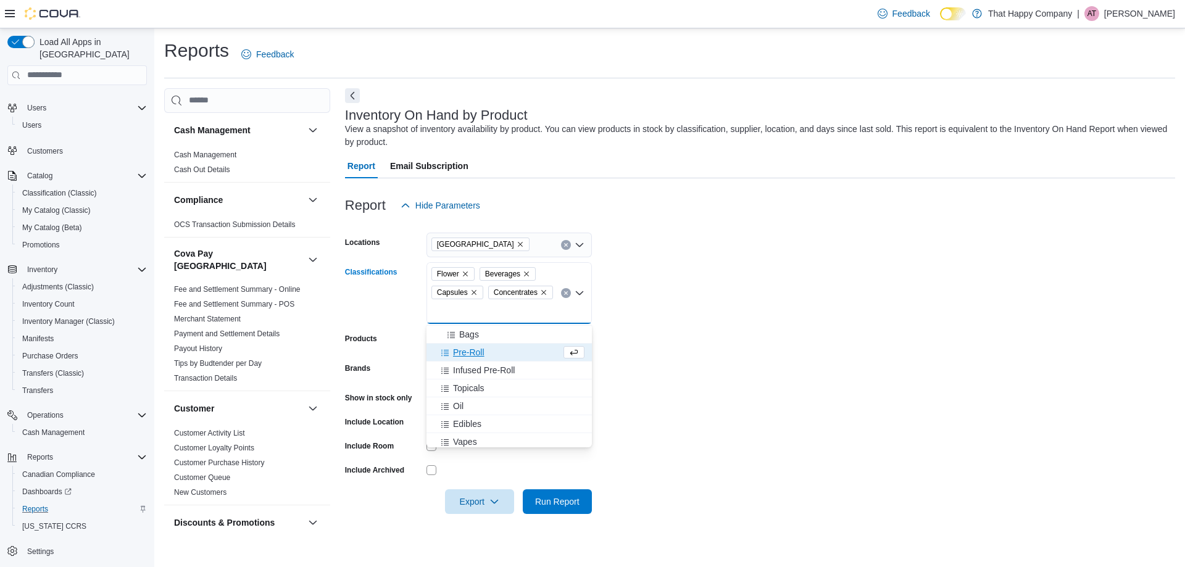
click at [470, 351] on span "Pre-Roll" at bounding box center [468, 352] width 31 height 12
click at [474, 349] on span "Infused Pre-Roll" at bounding box center [484, 352] width 62 height 12
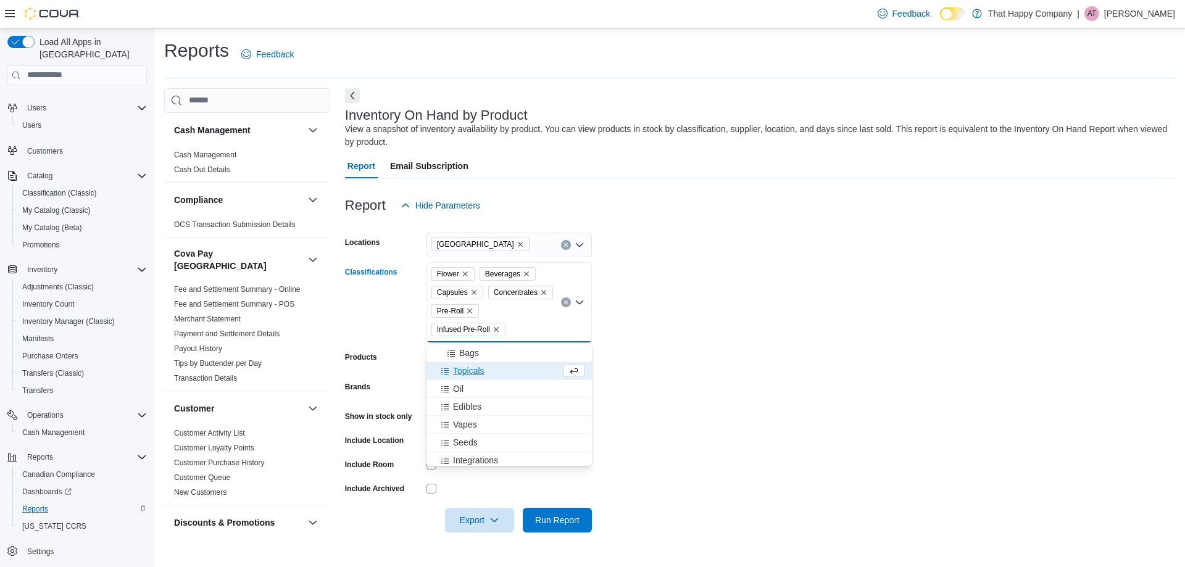
click at [473, 368] on span "Topicals" at bounding box center [468, 371] width 31 height 12
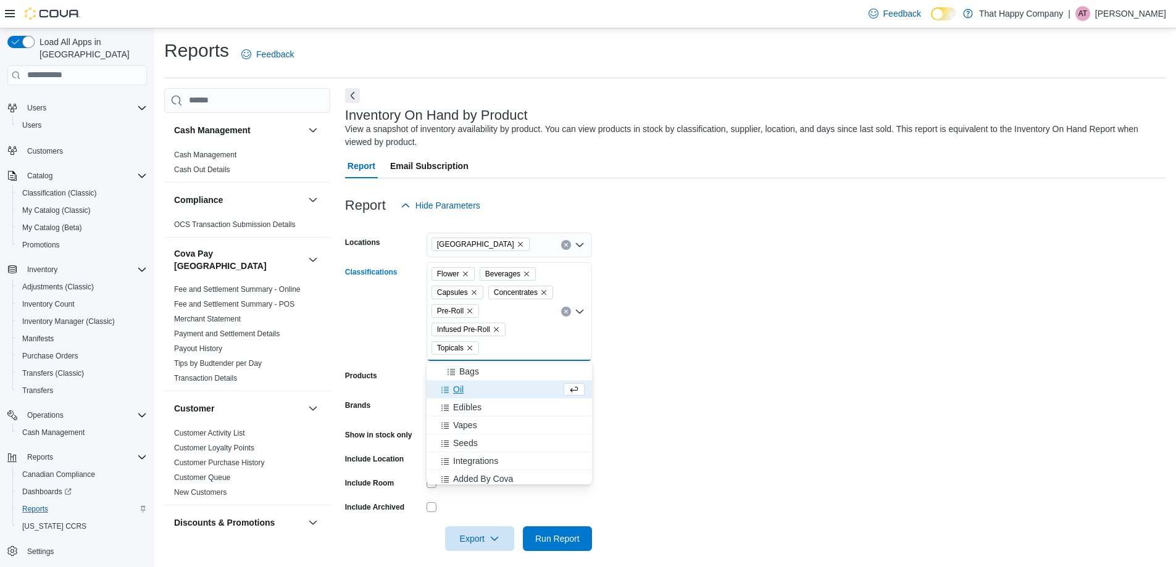
click at [458, 390] on span "Oil" at bounding box center [458, 389] width 10 height 12
click at [465, 405] on span "Edibles" at bounding box center [467, 404] width 28 height 12
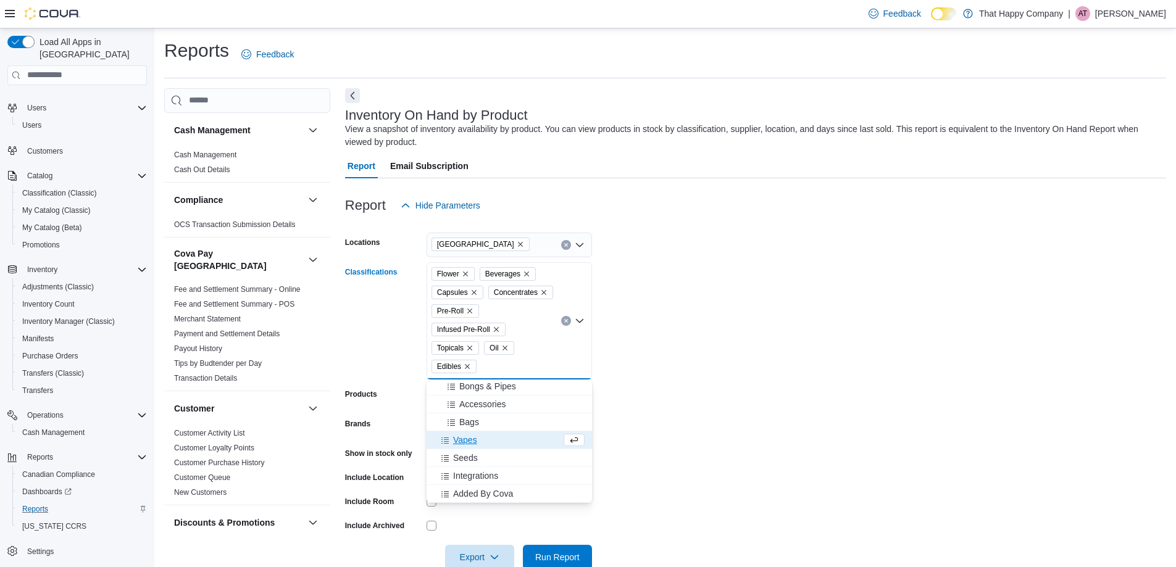
click at [464, 440] on span "Vapes" at bounding box center [465, 440] width 24 height 12
click at [689, 309] on form "Locations 911 Simcoe Street N Classifications Flower Beverages Capsules Concent…" at bounding box center [755, 394] width 821 height 352
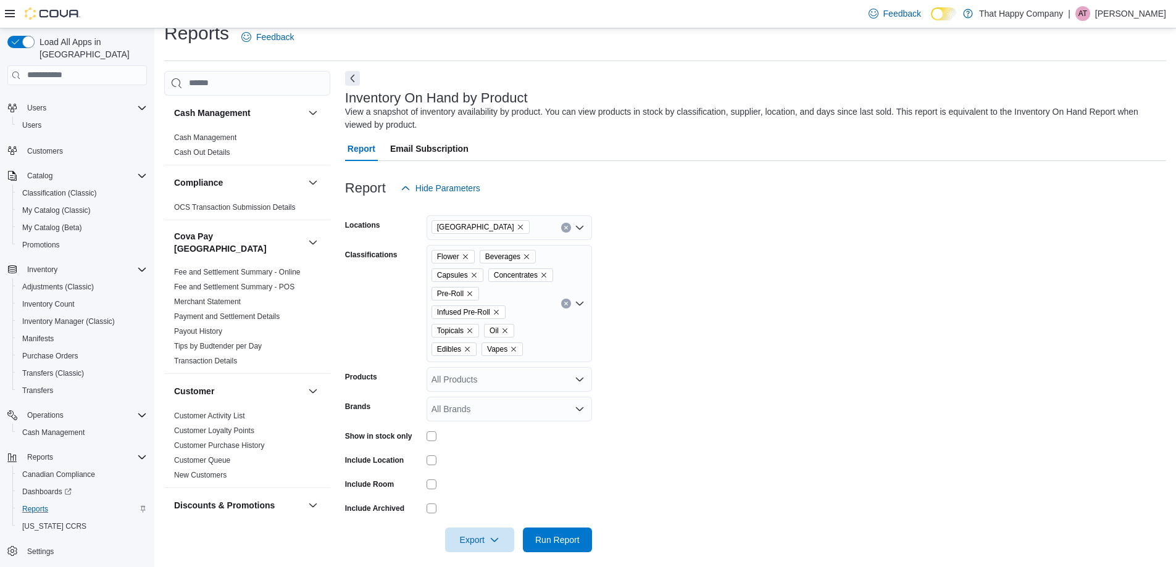
scroll to position [27, 0]
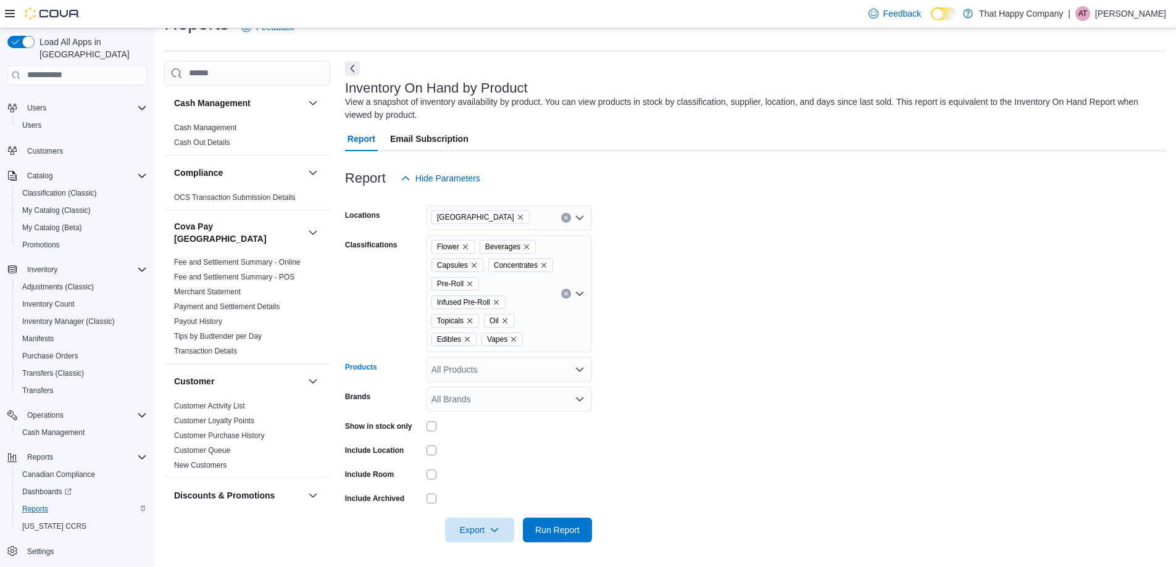
click at [514, 370] on div "All Products" at bounding box center [509, 369] width 165 height 25
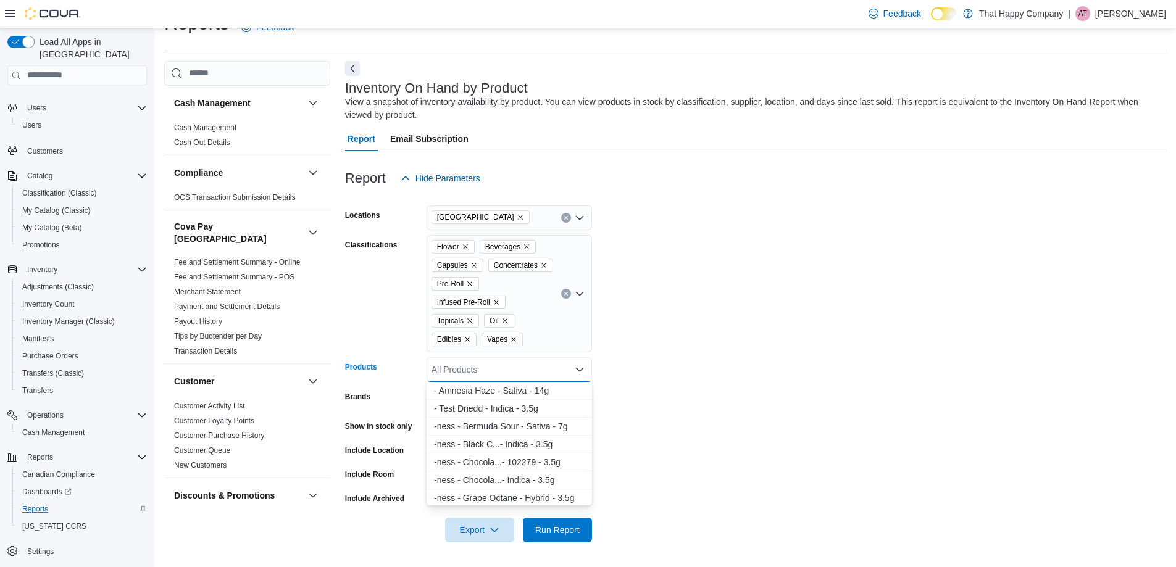
click at [730, 300] on form "Locations 911 Simcoe Street N Classifications Flower Beverages Capsules Concent…" at bounding box center [755, 367] width 821 height 352
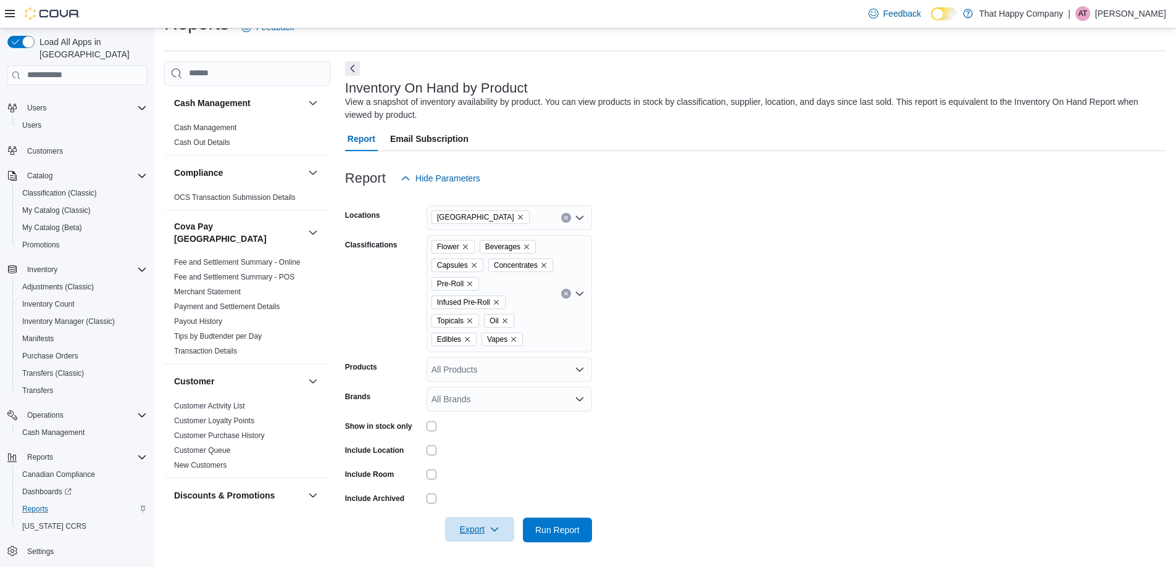
click at [481, 526] on span "Export" at bounding box center [479, 529] width 54 height 25
click at [489, 458] on span "Export to Excel" at bounding box center [482, 456] width 56 height 10
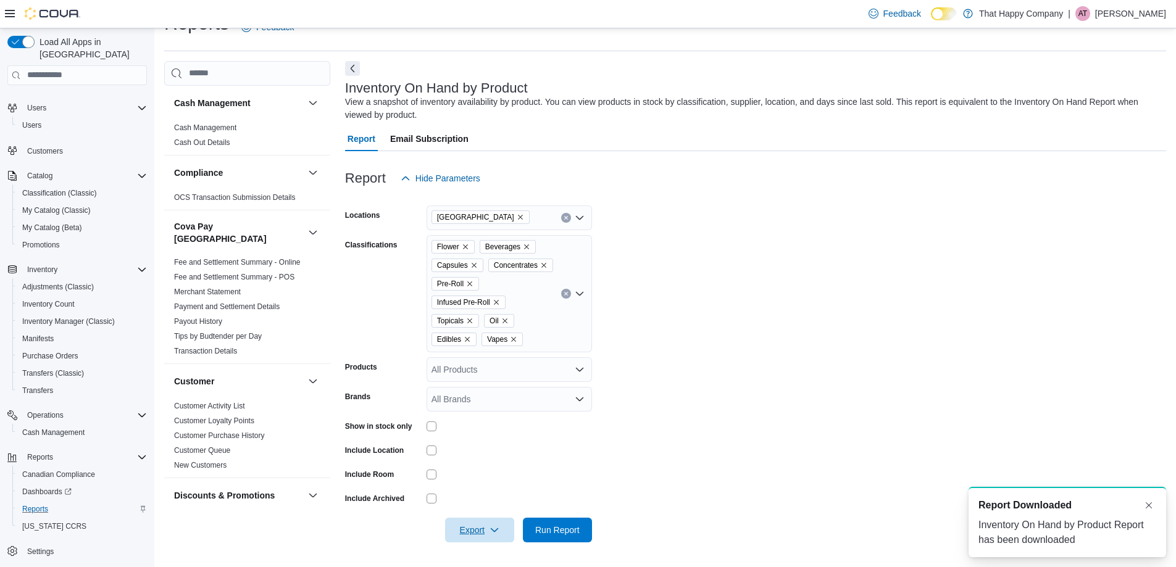
scroll to position [0, 0]
